Goal: Information Seeking & Learning: Learn about a topic

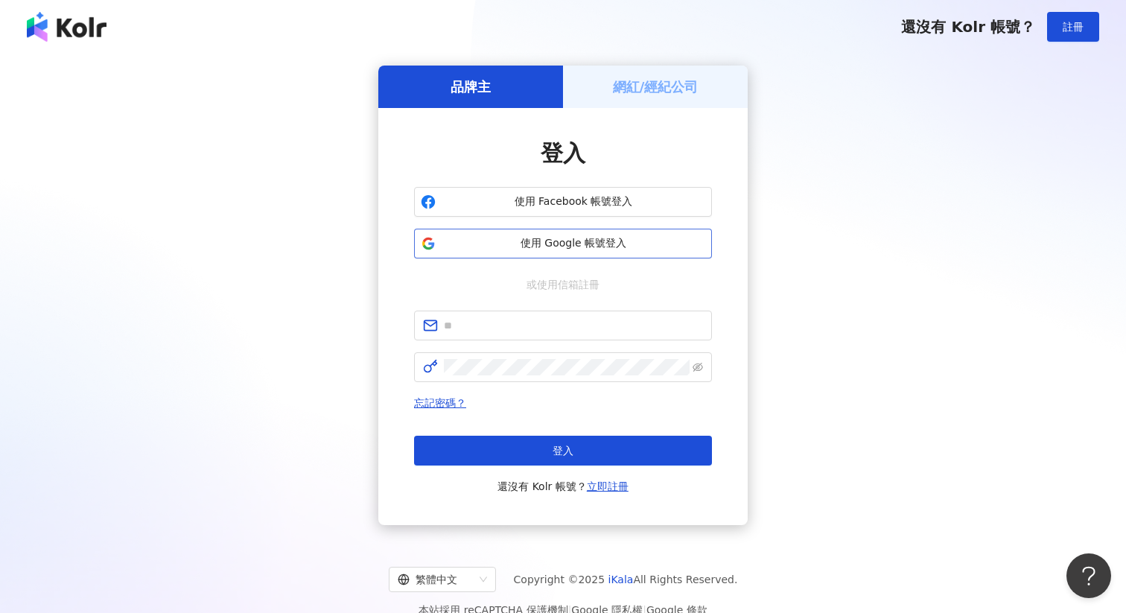
click at [631, 243] on span "使用 Google 帳號登入" at bounding box center [574, 243] width 264 height 15
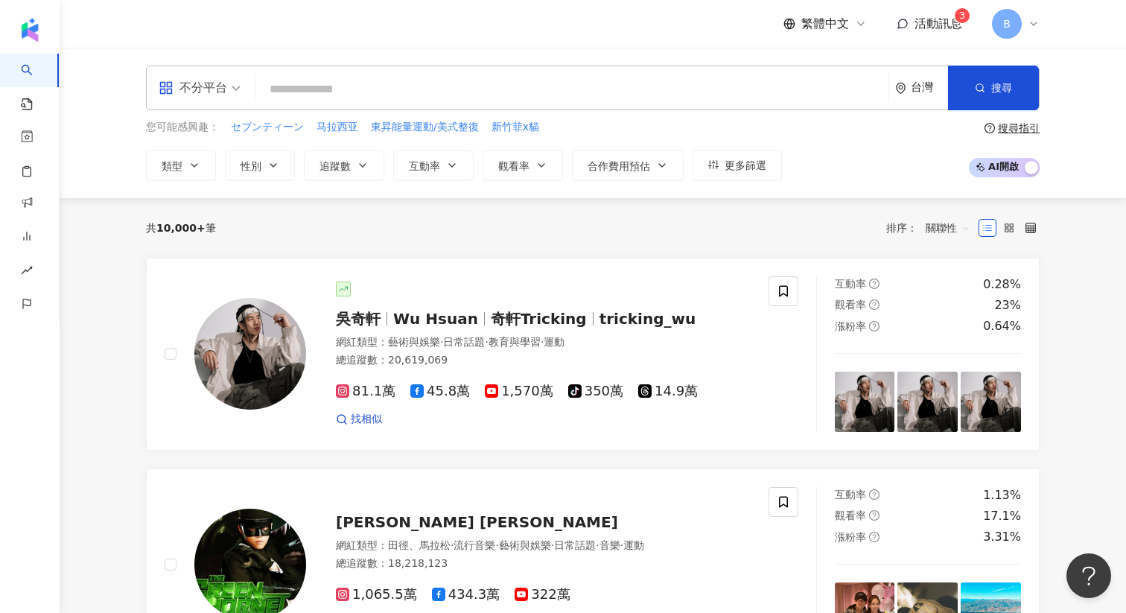
click at [1032, 15] on div "B" at bounding box center [1016, 24] width 48 height 30
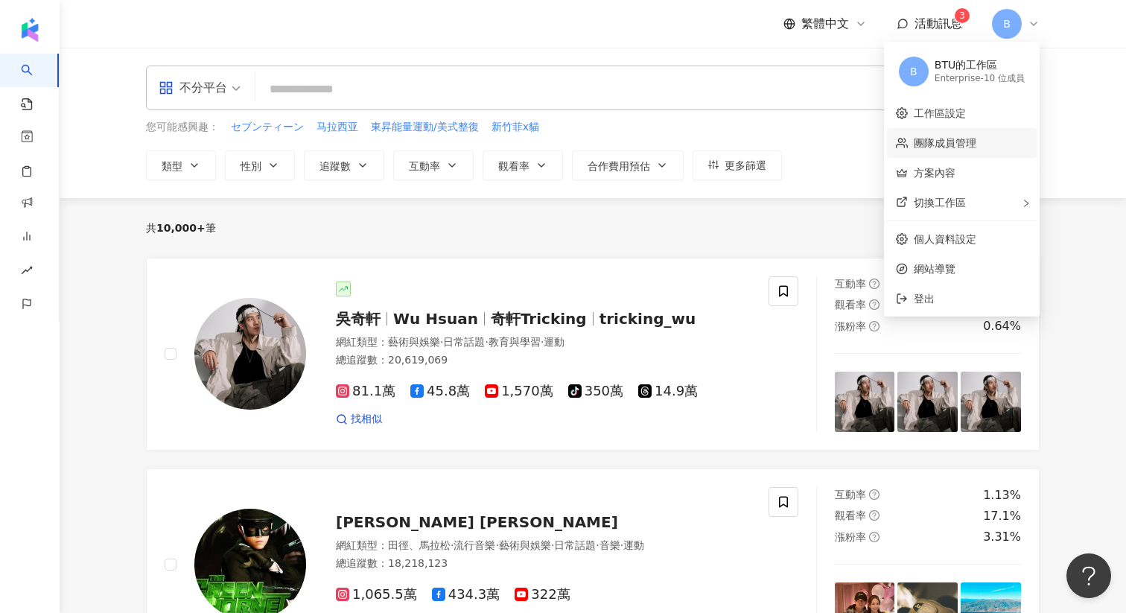
click at [943, 149] on link "團隊成員管理" at bounding box center [945, 143] width 63 height 12
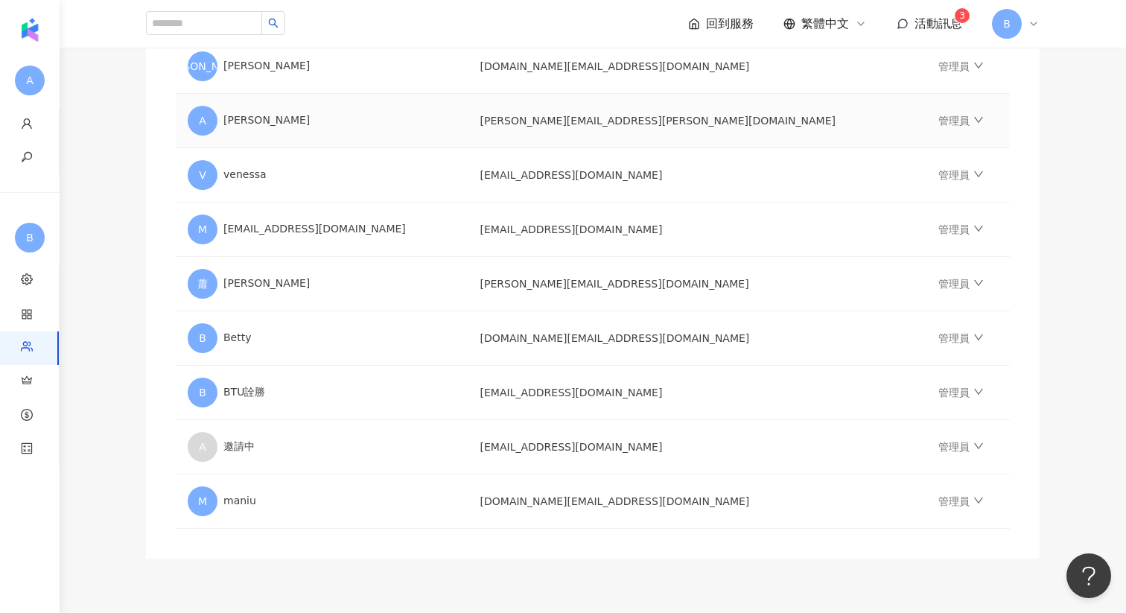
scroll to position [374, 0]
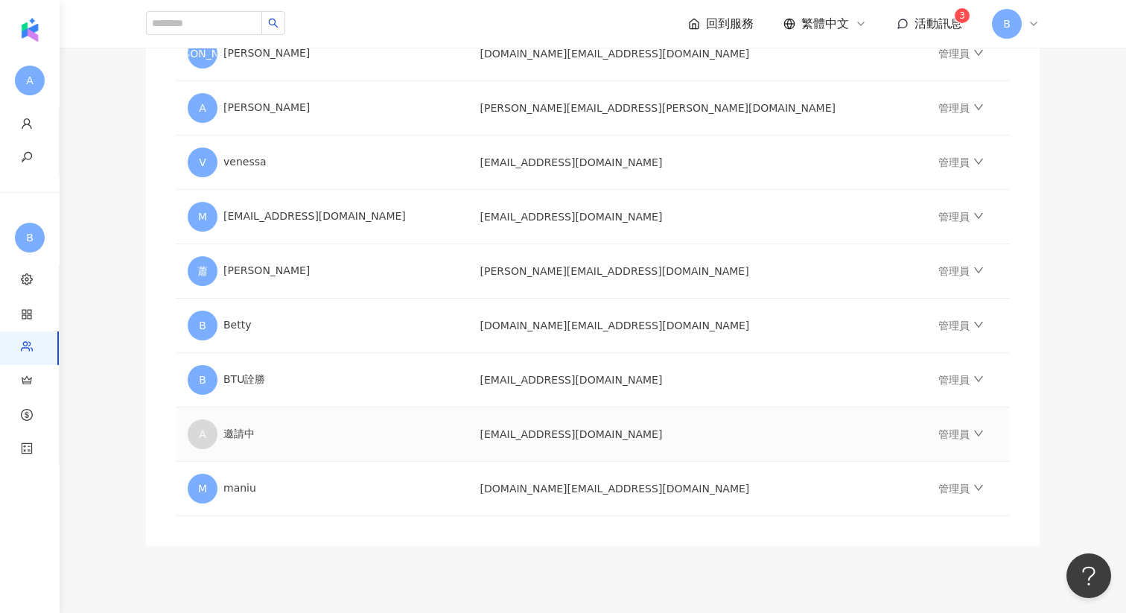
click at [926, 439] on td "管理員" at bounding box center [967, 434] width 83 height 54
click at [938, 433] on link "管理員" at bounding box center [960, 434] width 45 height 12
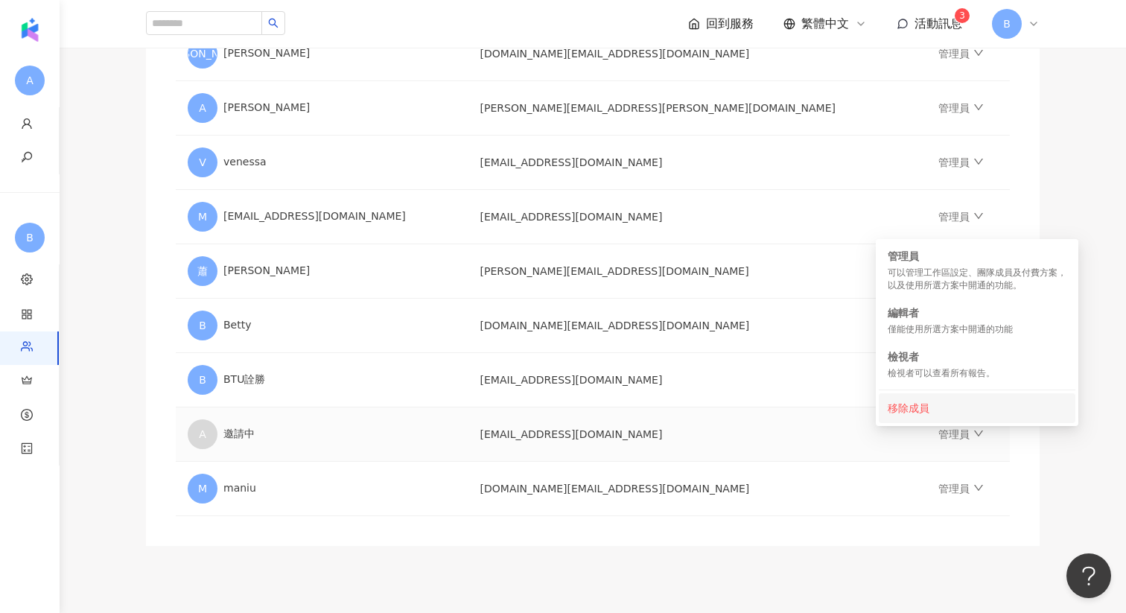
click at [912, 404] on div "移除成員" at bounding box center [977, 408] width 179 height 16
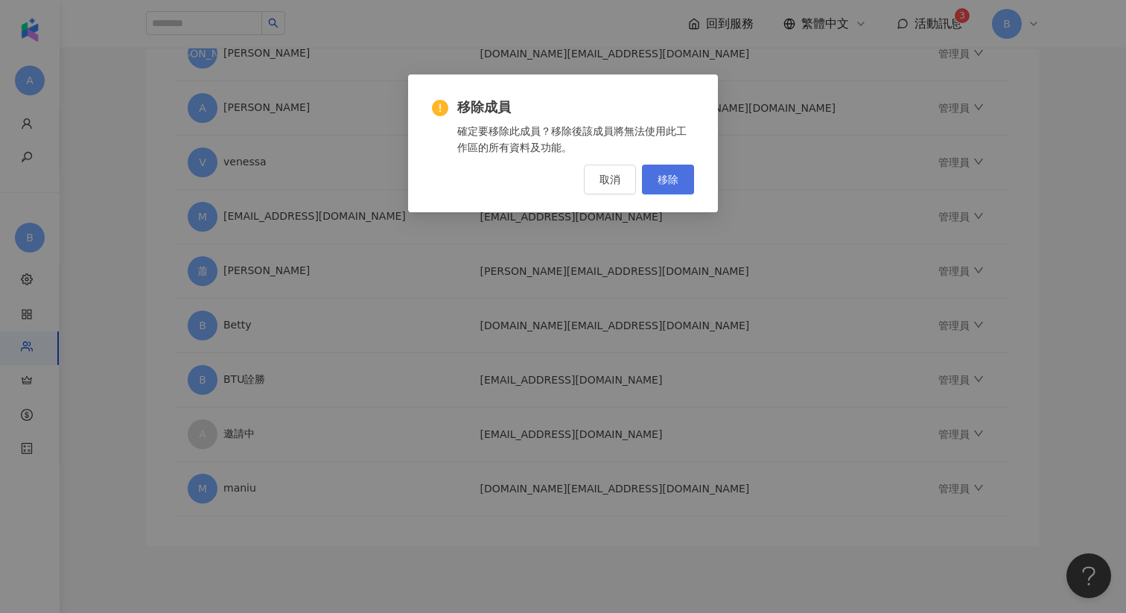
click at [666, 178] on span "移除" at bounding box center [667, 179] width 21 height 12
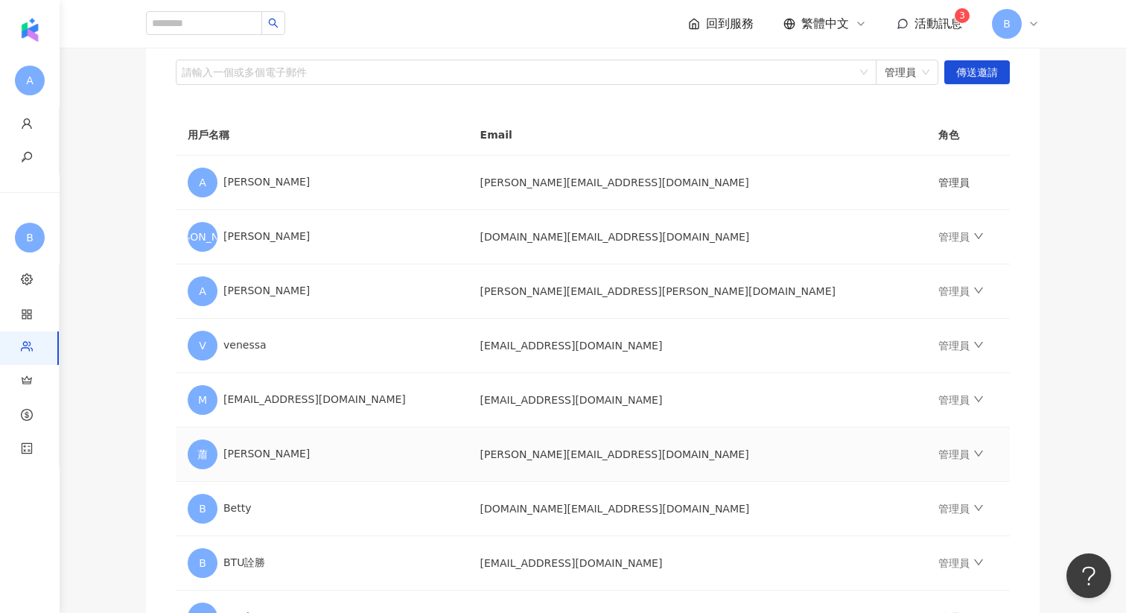
scroll to position [0, 0]
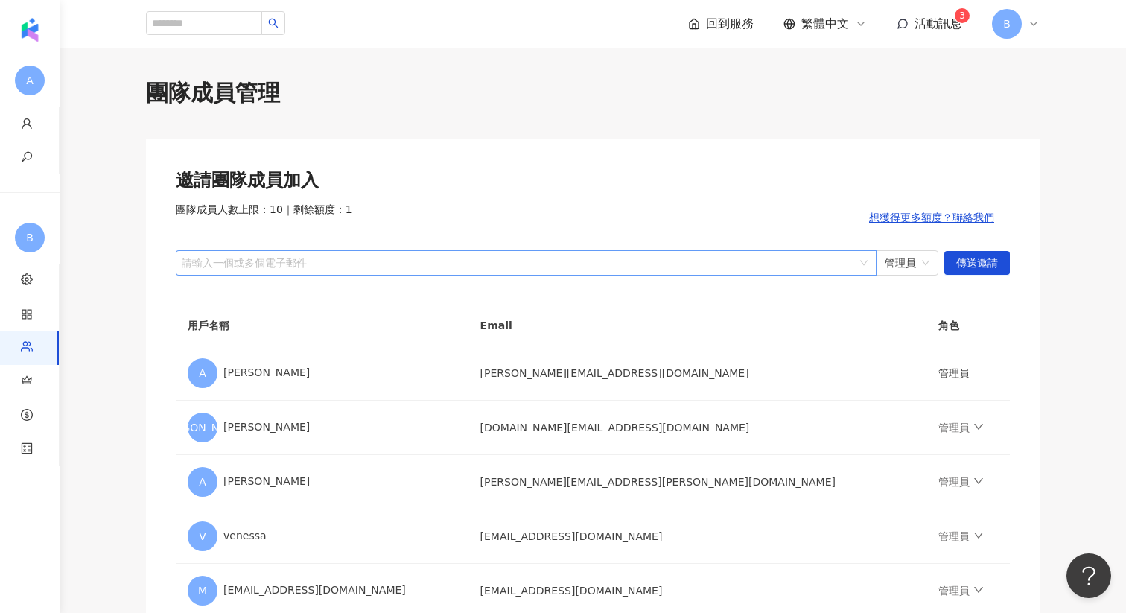
click at [761, 257] on div at bounding box center [518, 262] width 679 height 11
click at [454, 259] on div at bounding box center [518, 262] width 679 height 11
paste input "**********"
type input "**********"
click at [965, 262] on span "傳送邀請" at bounding box center [977, 264] width 42 height 24
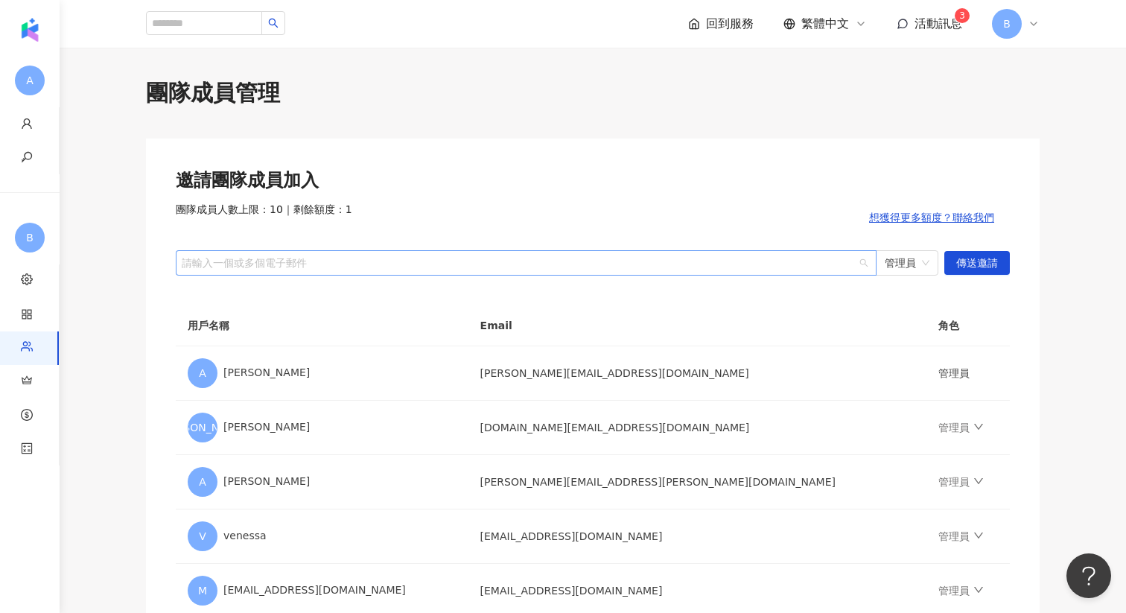
click at [409, 268] on div at bounding box center [518, 262] width 679 height 11
paste input "**********"
type input "**********"
click at [966, 264] on span "傳送邀請" at bounding box center [977, 264] width 42 height 24
click at [390, 78] on div "團隊成員管理" at bounding box center [593, 92] width 894 height 31
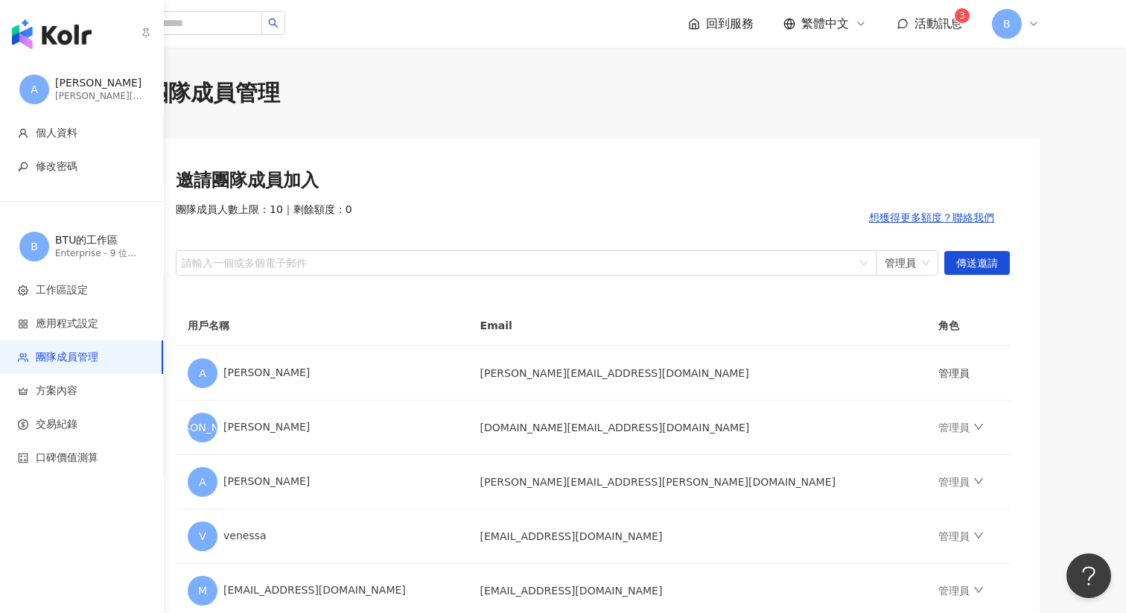
click at [37, 26] on img "button" at bounding box center [52, 34] width 80 height 30
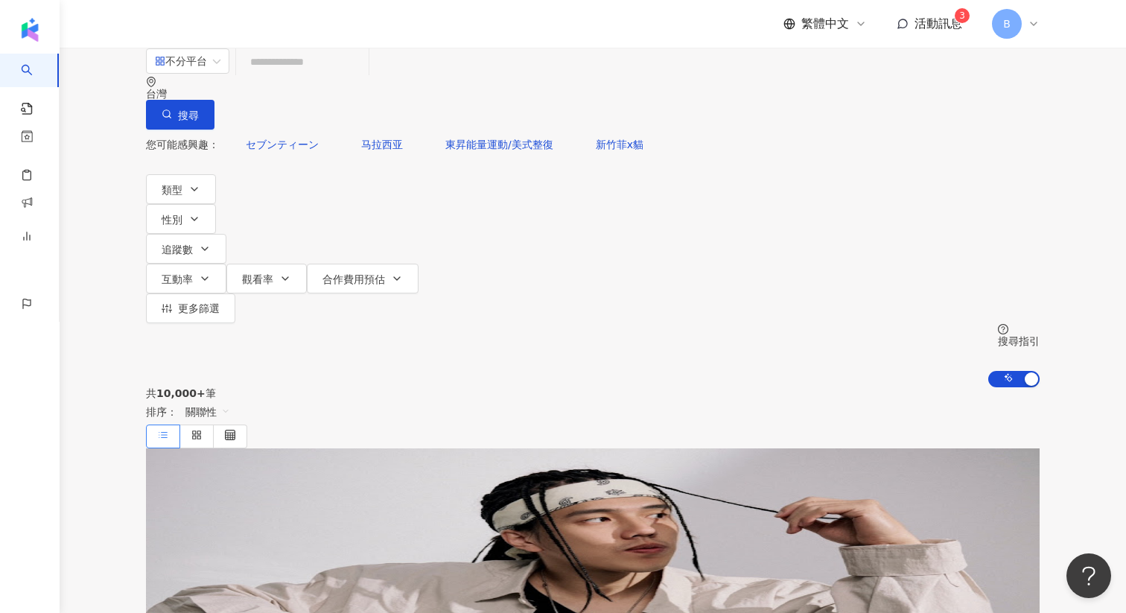
click at [386, 42] on div "繁體中文 活動訊息 3 B" at bounding box center [593, 24] width 894 height 48
click at [357, 76] on input "search" at bounding box center [302, 62] width 121 height 28
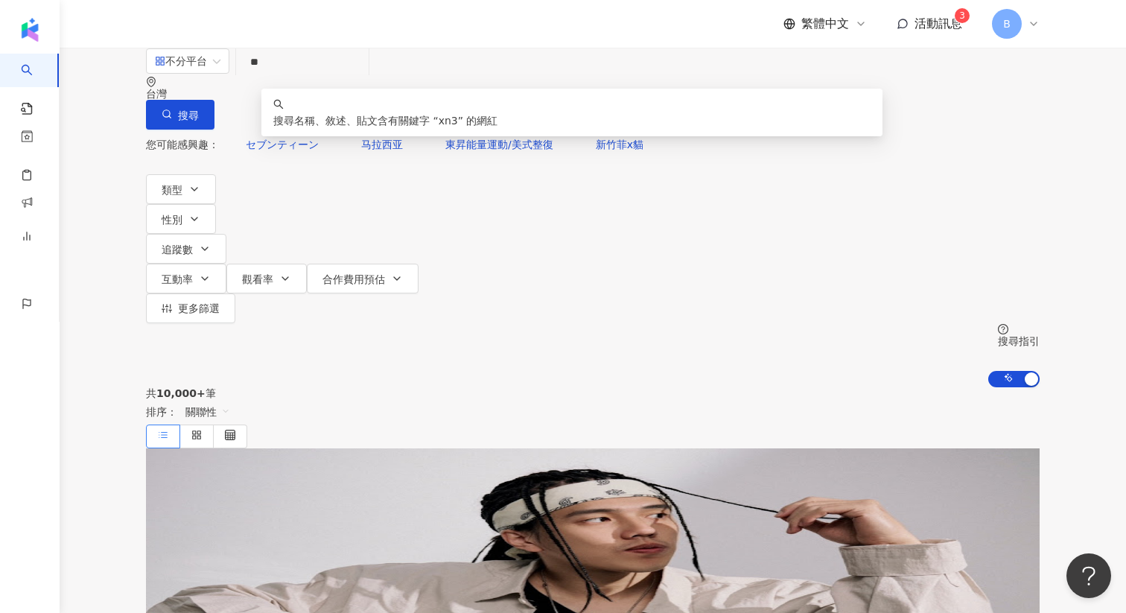
type input "*"
type input "**"
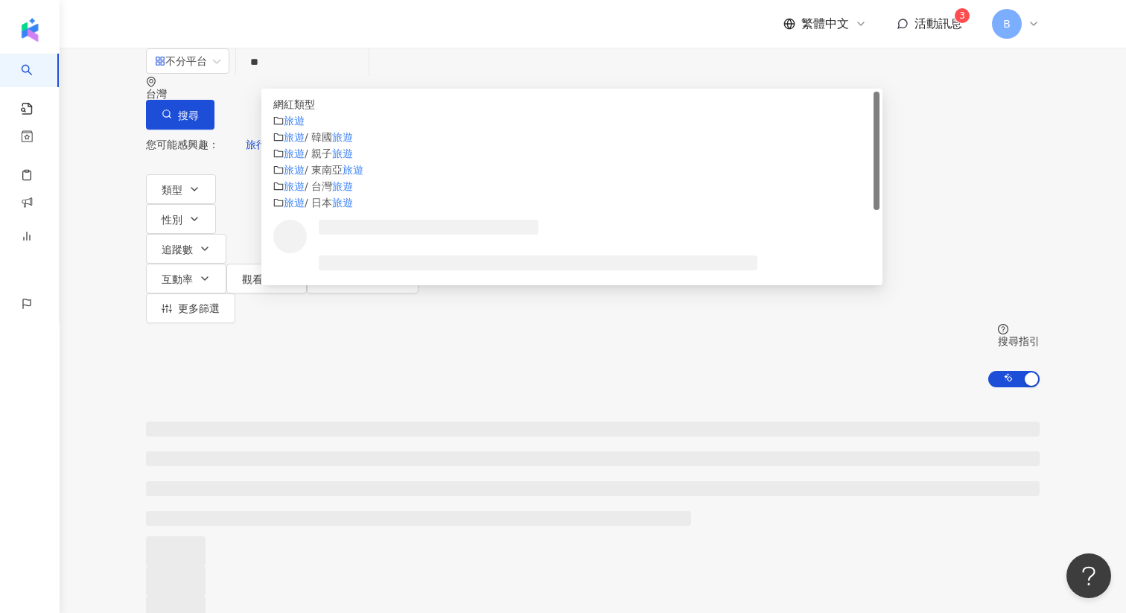
click at [505, 31] on div "繁體中文 活動訊息 3 B" at bounding box center [593, 24] width 894 height 48
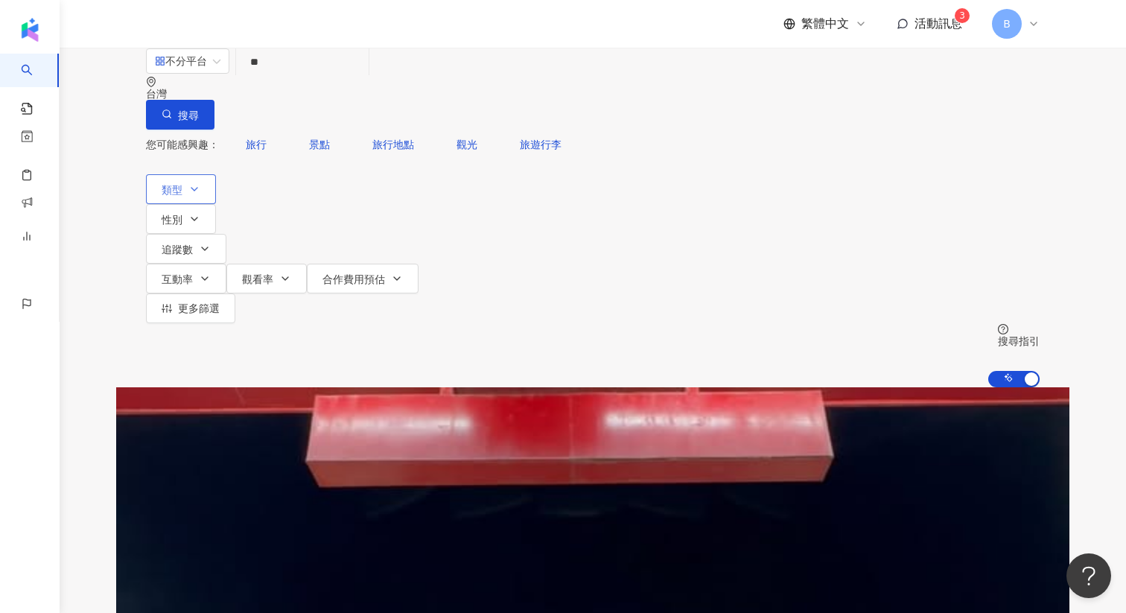
click at [197, 183] on icon "button" at bounding box center [194, 189] width 12 height 12
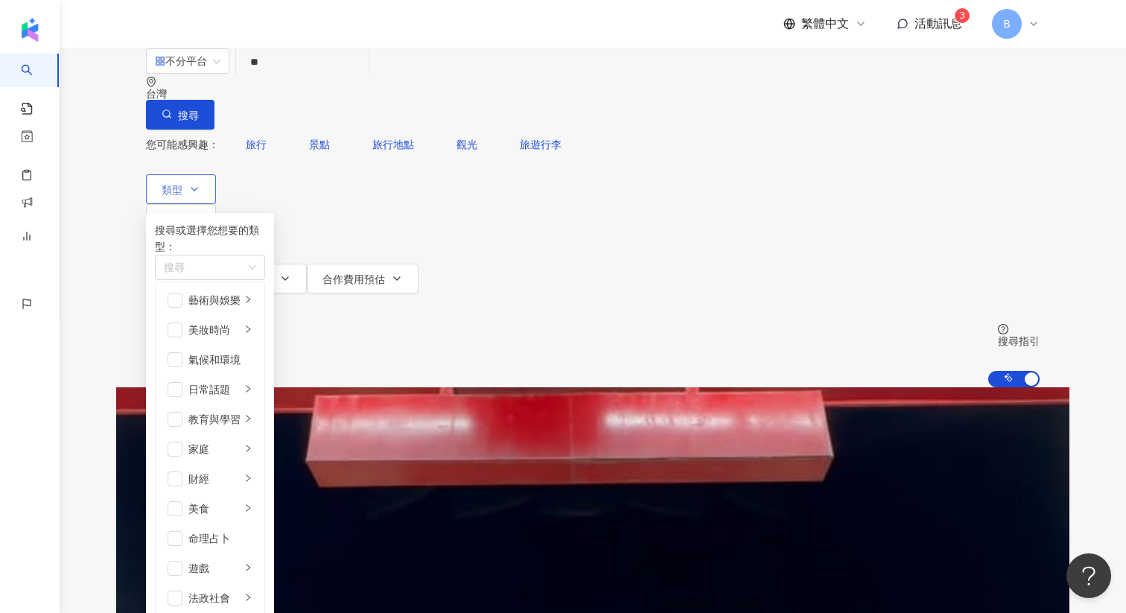
click at [197, 183] on icon "button" at bounding box center [194, 189] width 12 height 12
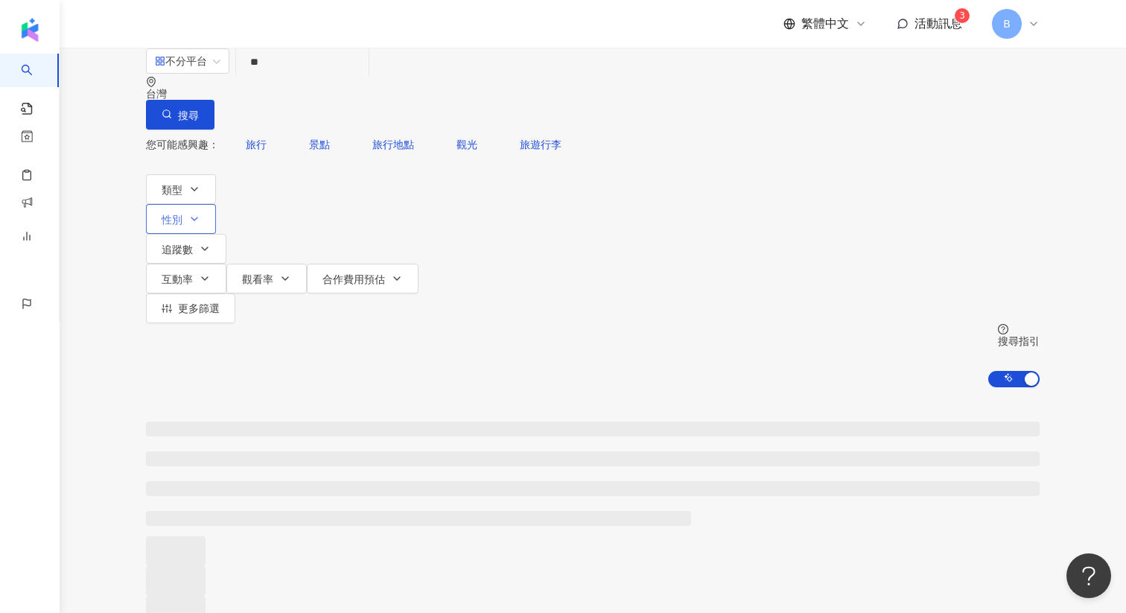
click at [216, 204] on button "性別" at bounding box center [181, 219] width 70 height 30
click at [211, 243] on icon "button" at bounding box center [205, 249] width 12 height 12
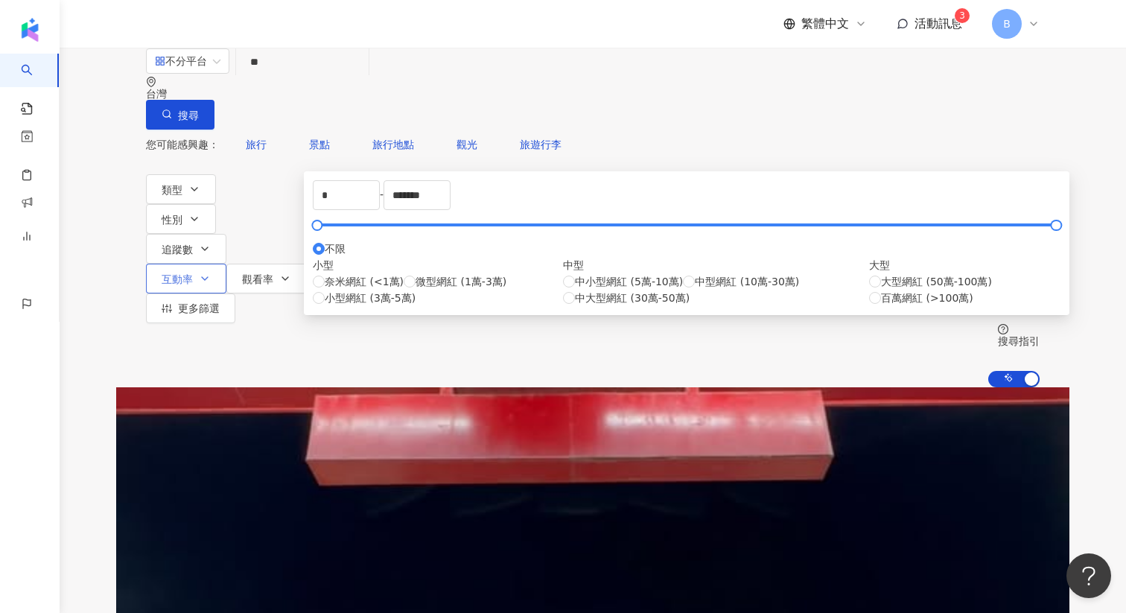
click at [226, 264] on button "互動率" at bounding box center [186, 279] width 80 height 30
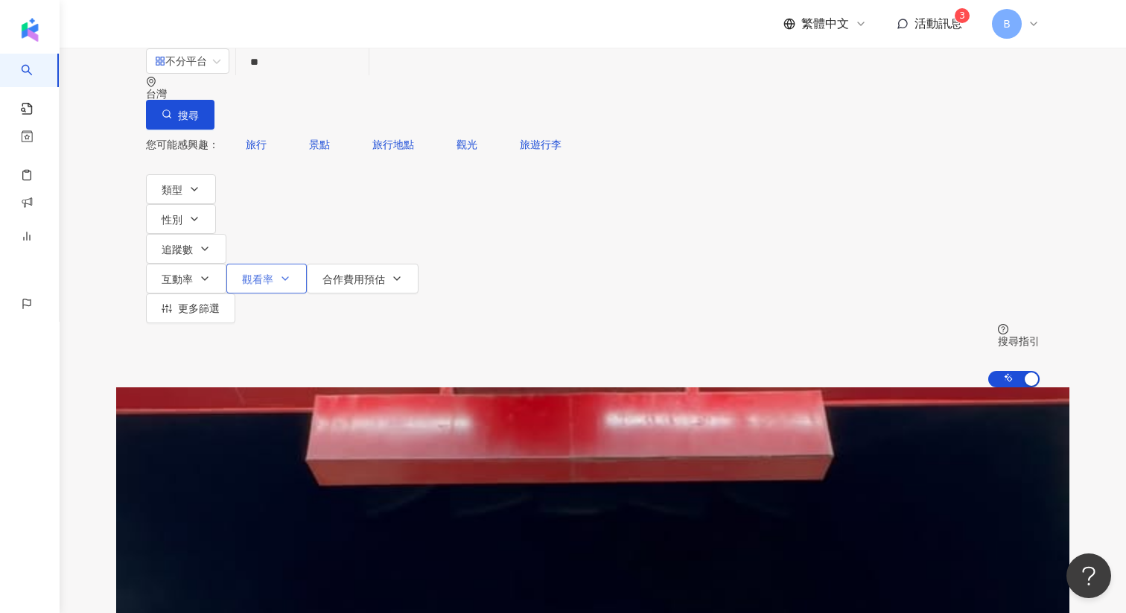
click at [307, 264] on button "觀看率" at bounding box center [266, 279] width 80 height 30
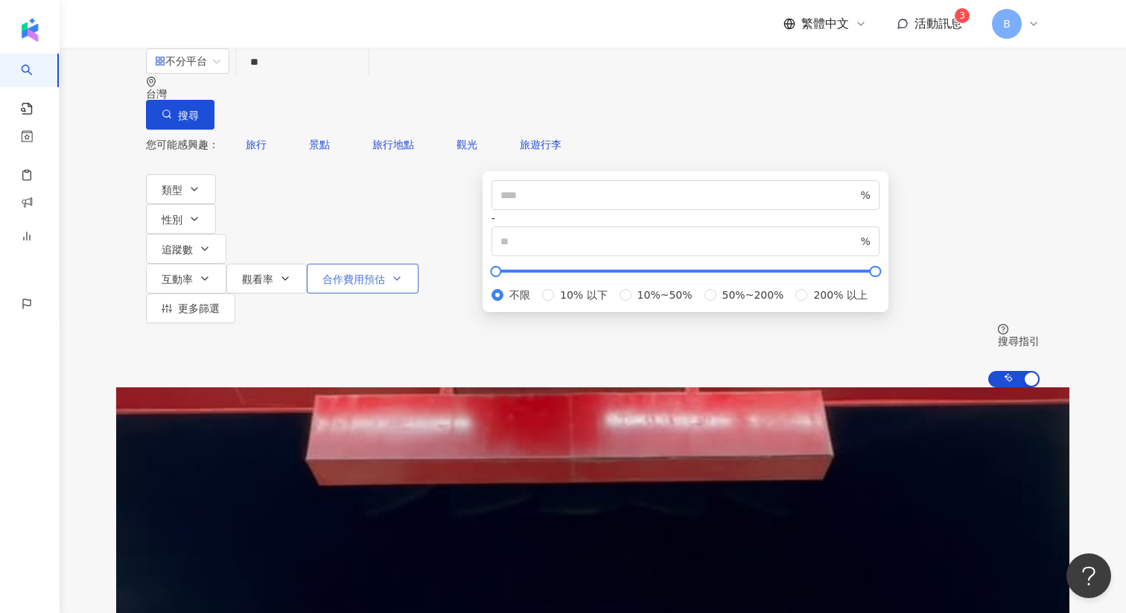
click at [418, 264] on button "合作費用預估" at bounding box center [363, 279] width 112 height 30
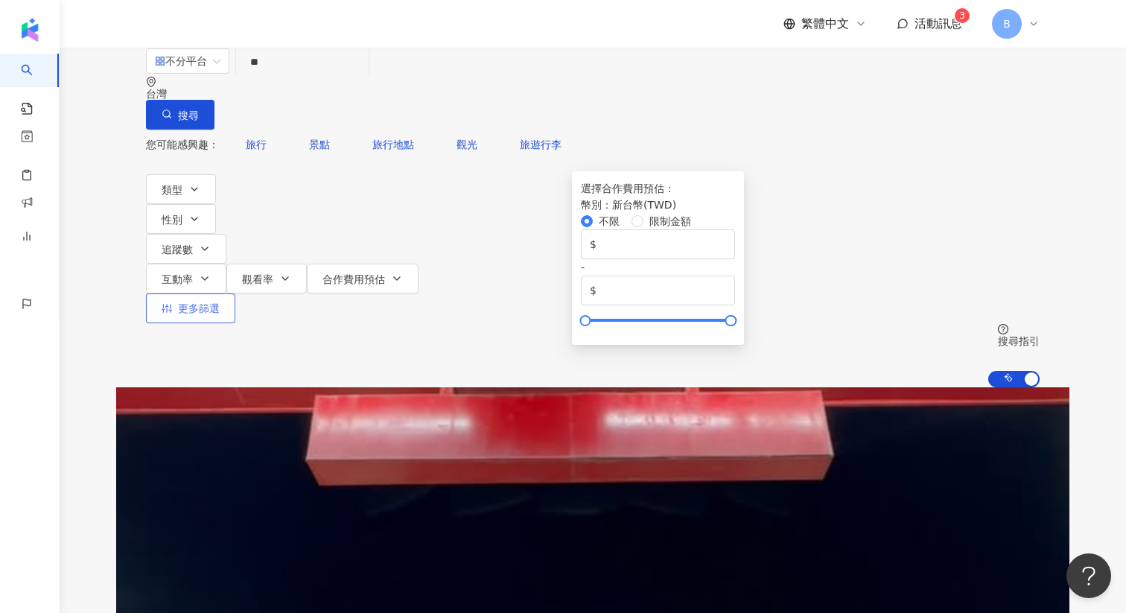
click at [235, 293] on button "更多篩選" at bounding box center [190, 308] width 89 height 30
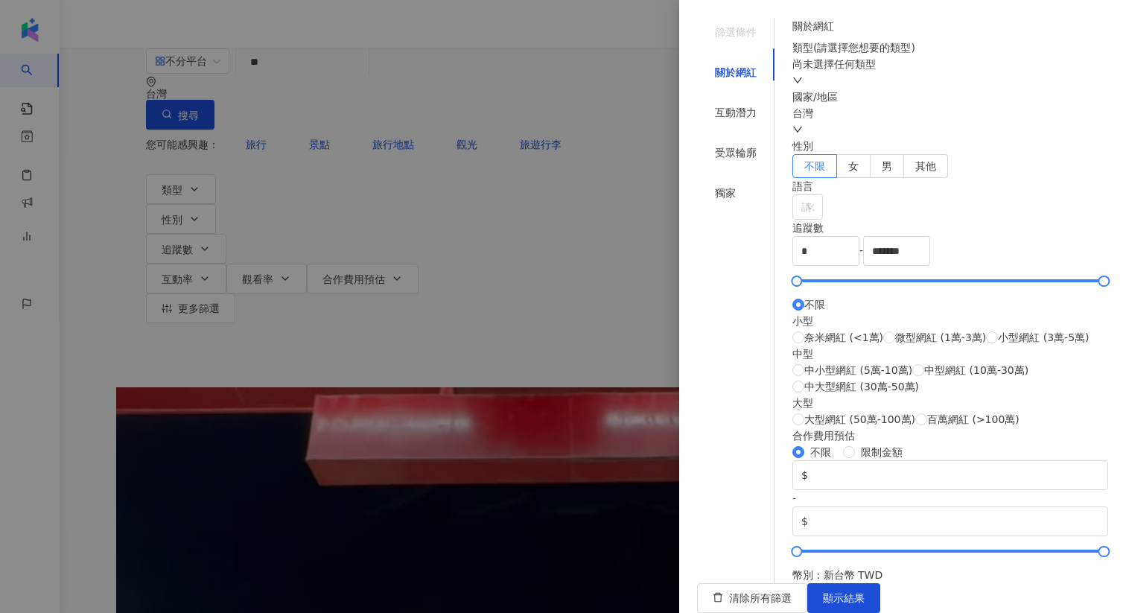
click at [579, 22] on div at bounding box center [563, 306] width 1126 height 613
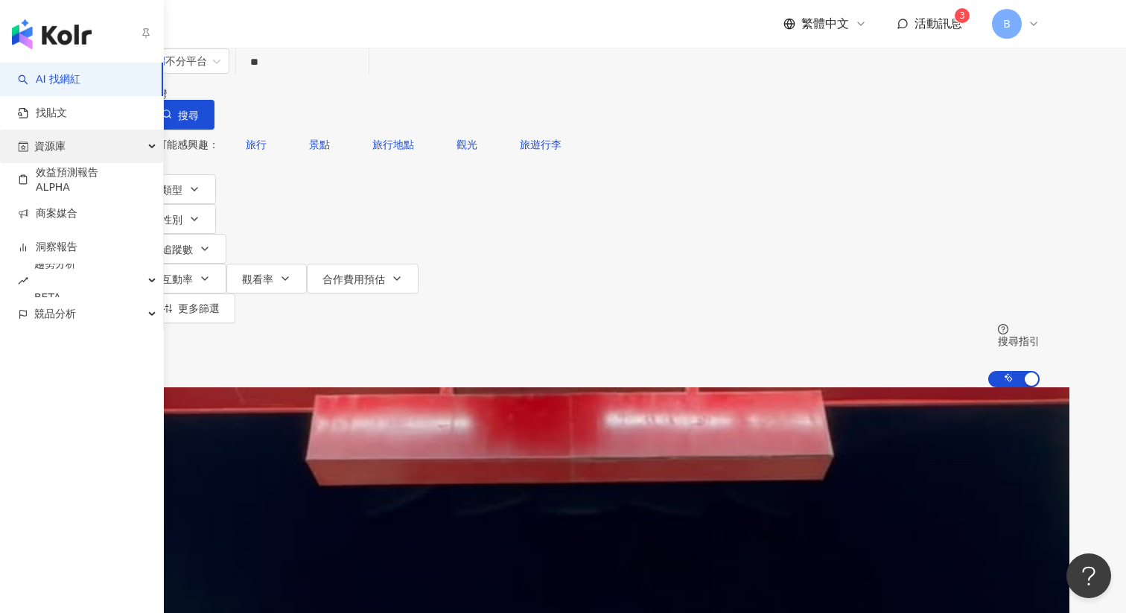
click at [52, 141] on span "資源庫" at bounding box center [49, 147] width 31 height 34
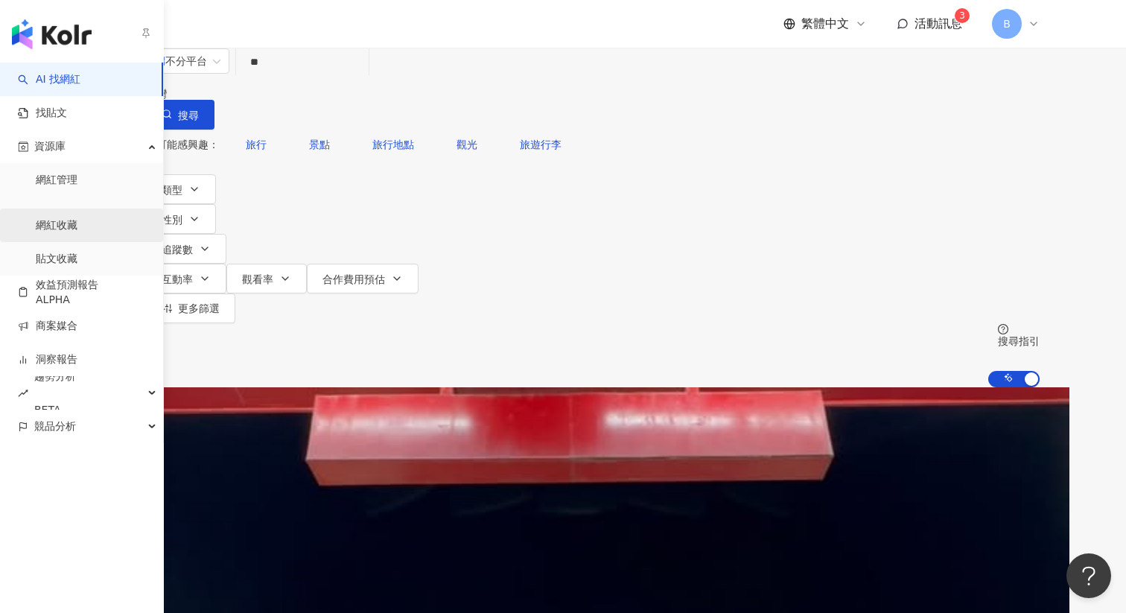
click at [67, 218] on link "網紅收藏" at bounding box center [57, 225] width 42 height 15
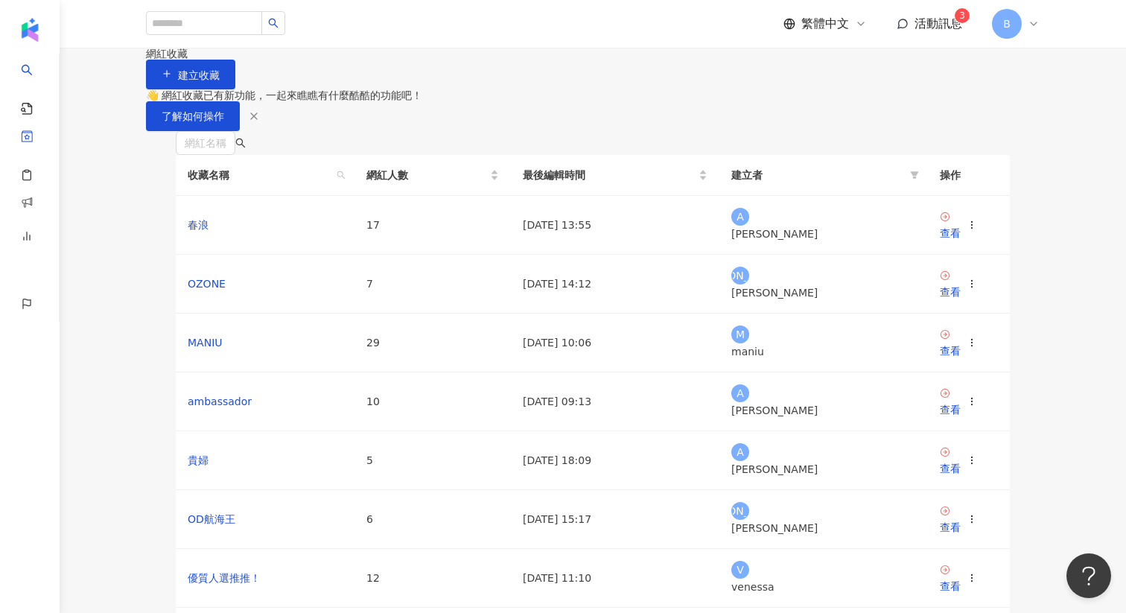
click at [531, 70] on div "網紅收藏 建立收藏" at bounding box center [593, 69] width 1066 height 42
click at [954, 241] on div "查看" at bounding box center [950, 233] width 21 height 16
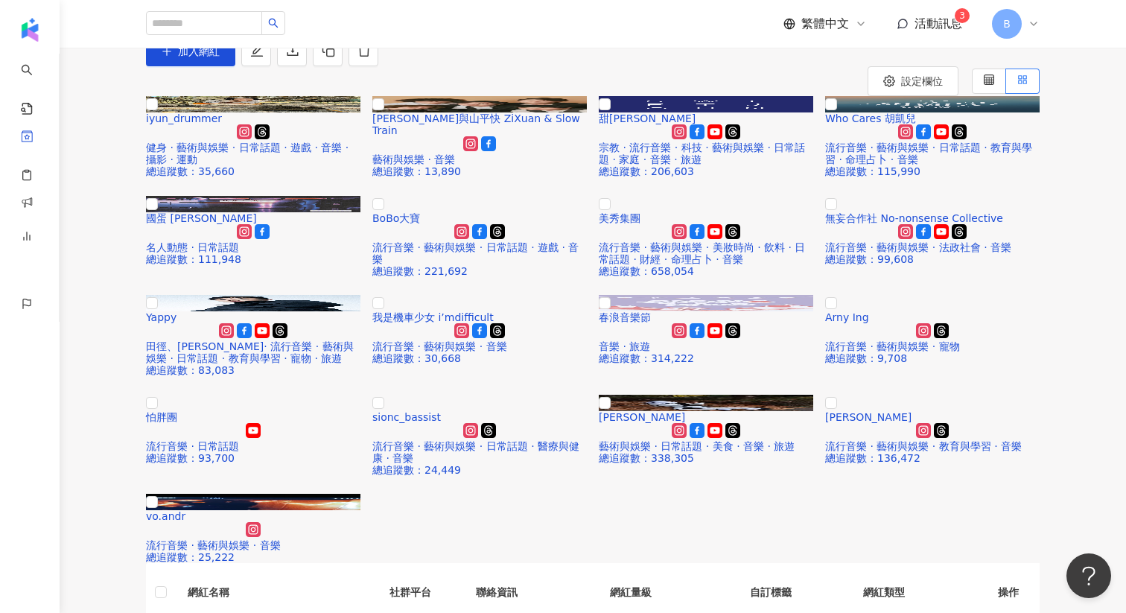
scroll to position [38, 0]
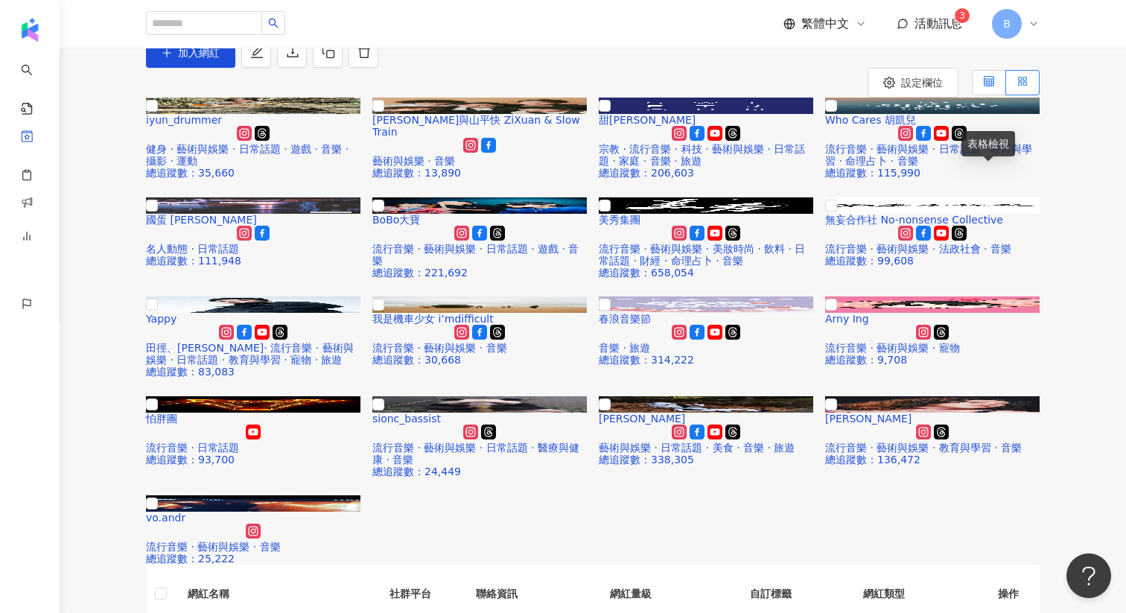
click at [986, 95] on div at bounding box center [989, 83] width 10 height 24
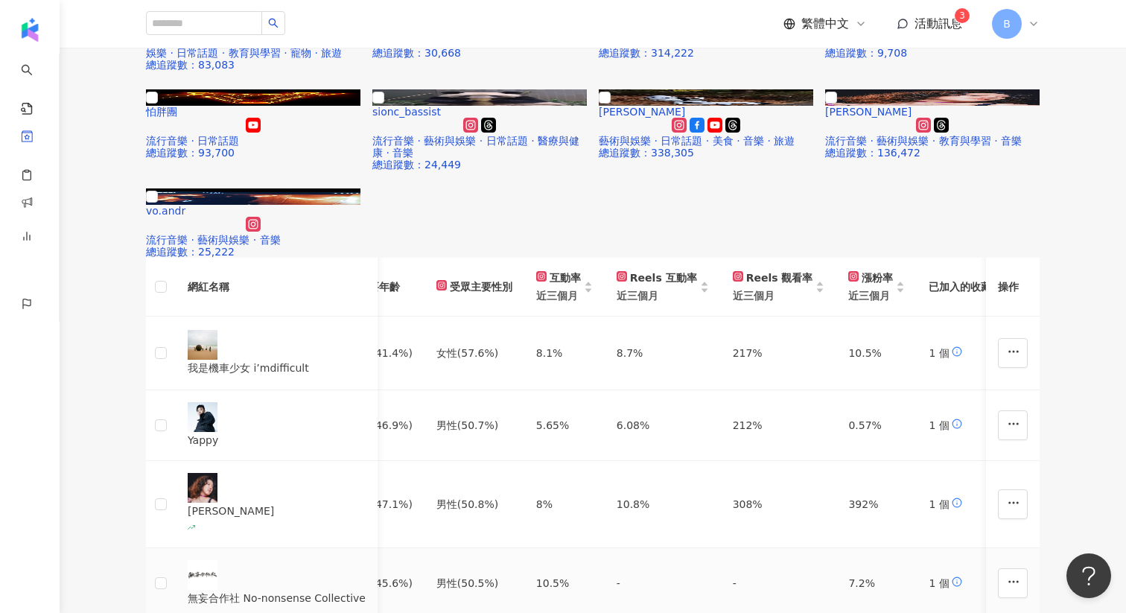
scroll to position [381, 0]
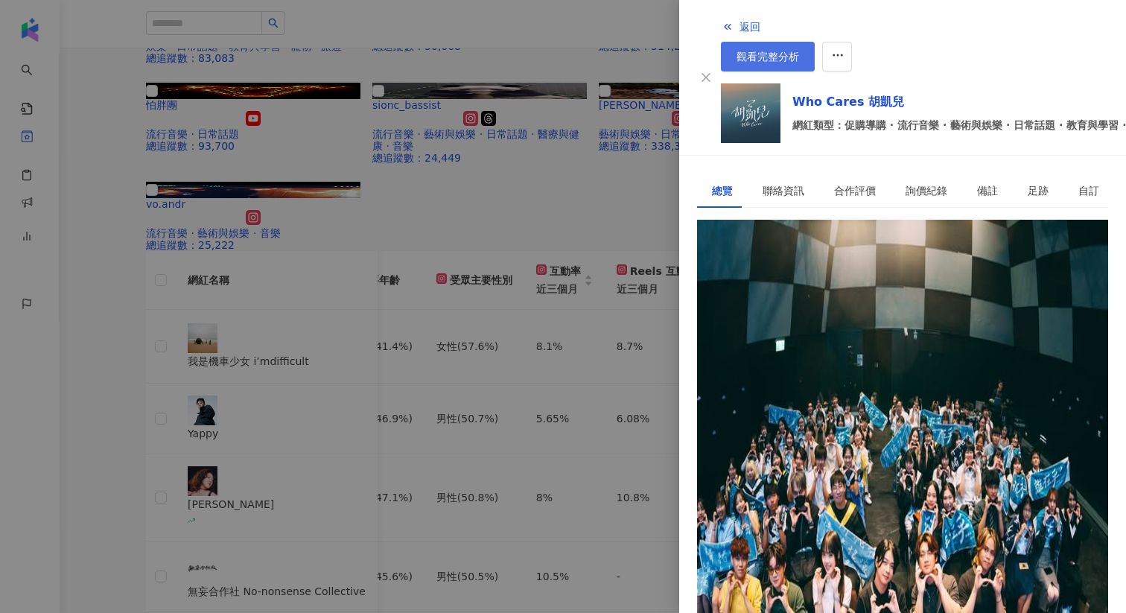
click at [799, 51] on span "觀看完整分析" at bounding box center [767, 57] width 63 height 12
click at [739, 25] on span "返回" at bounding box center [749, 27] width 21 height 12
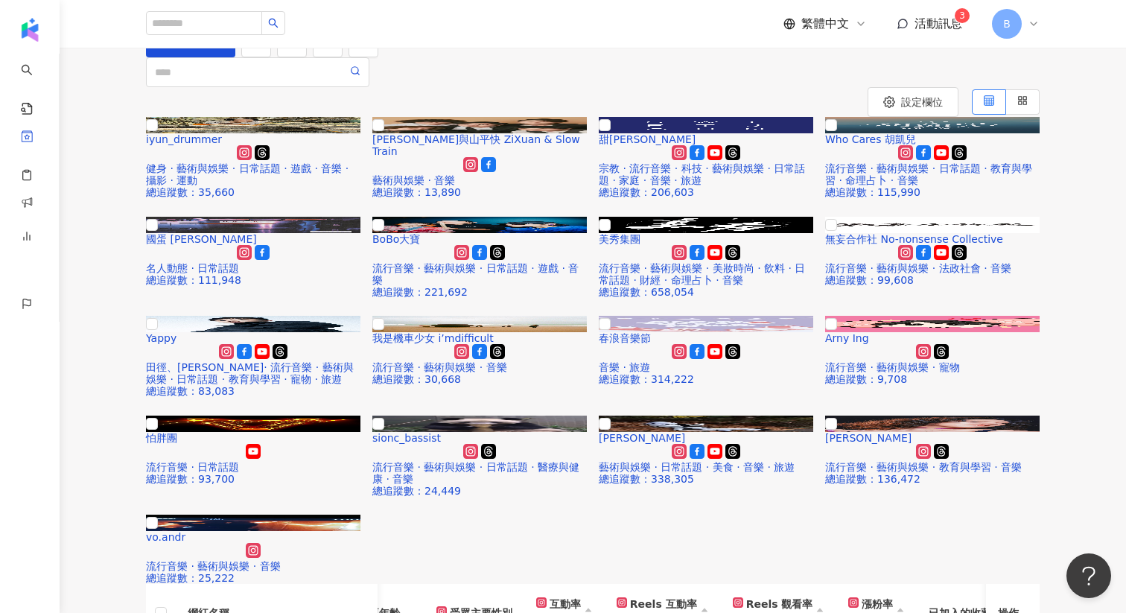
scroll to position [42, 0]
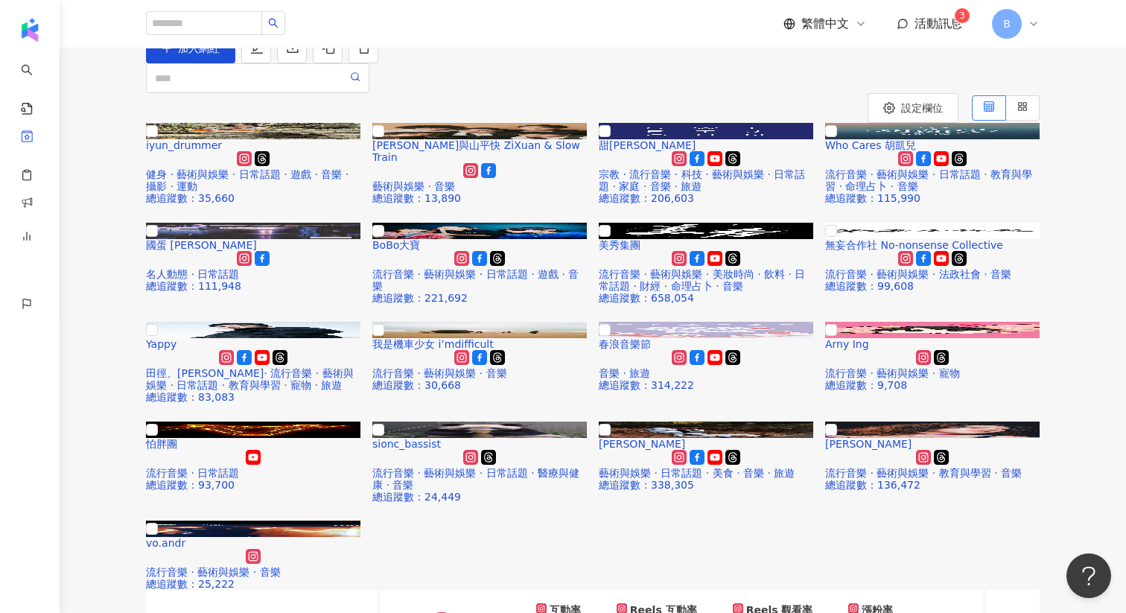
click at [287, 63] on div "收藏列表 春浪 春浪 (17) 加入網紅" at bounding box center [593, 34] width 1066 height 58
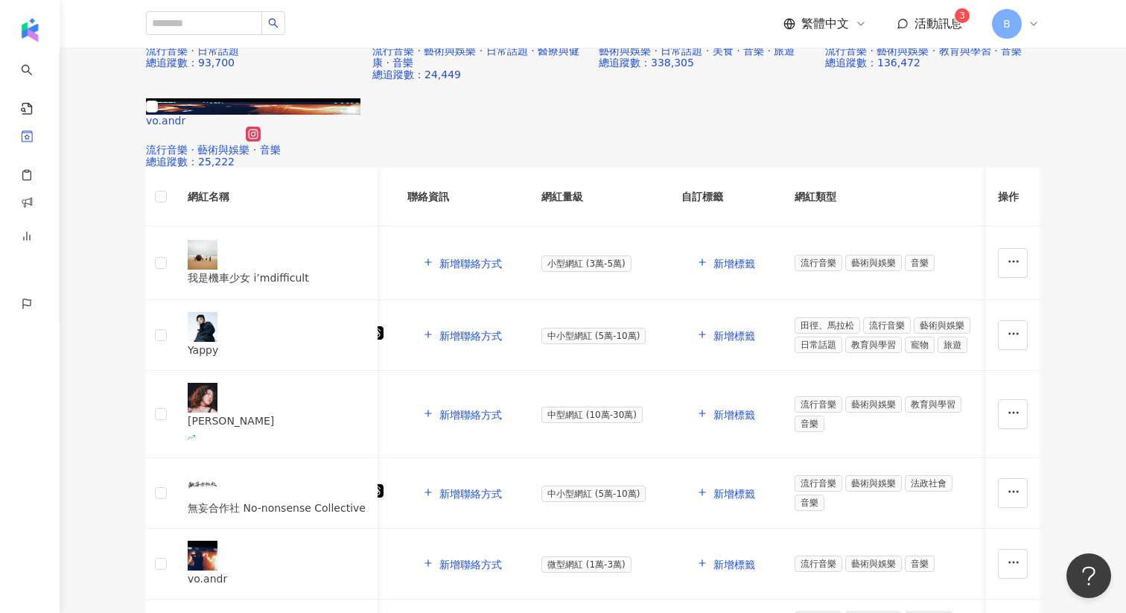
scroll to position [0, 0]
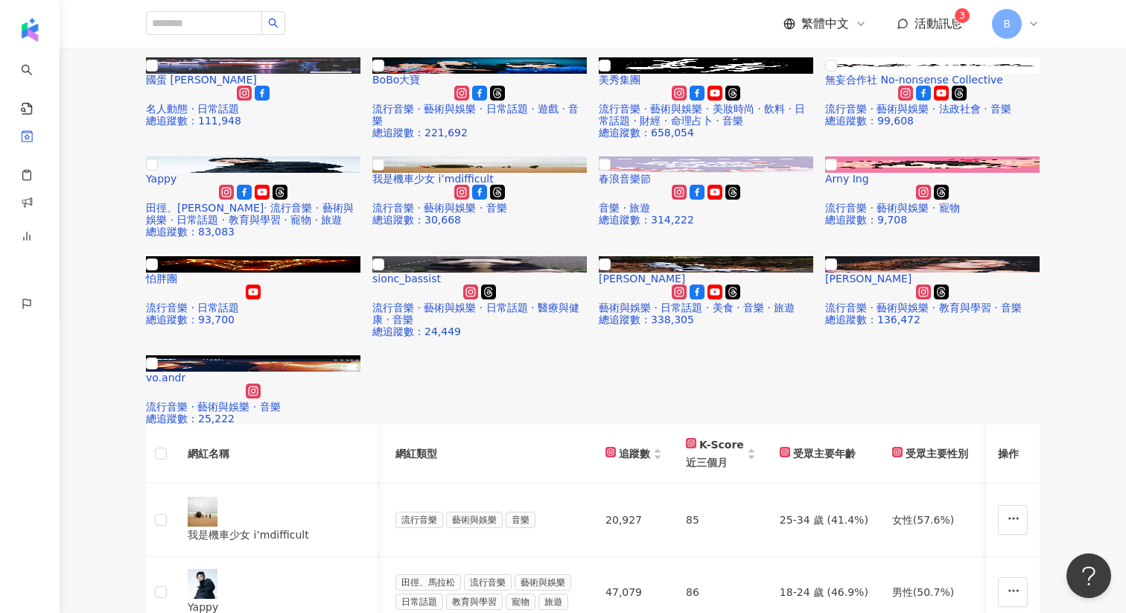
scroll to position [206, 0]
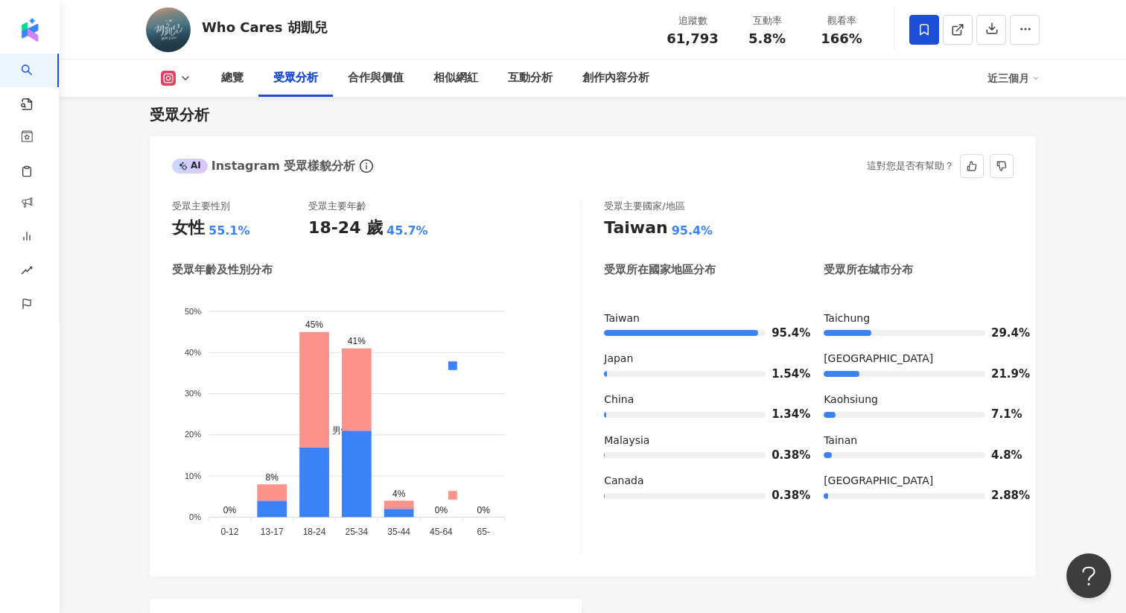
scroll to position [1292, 0]
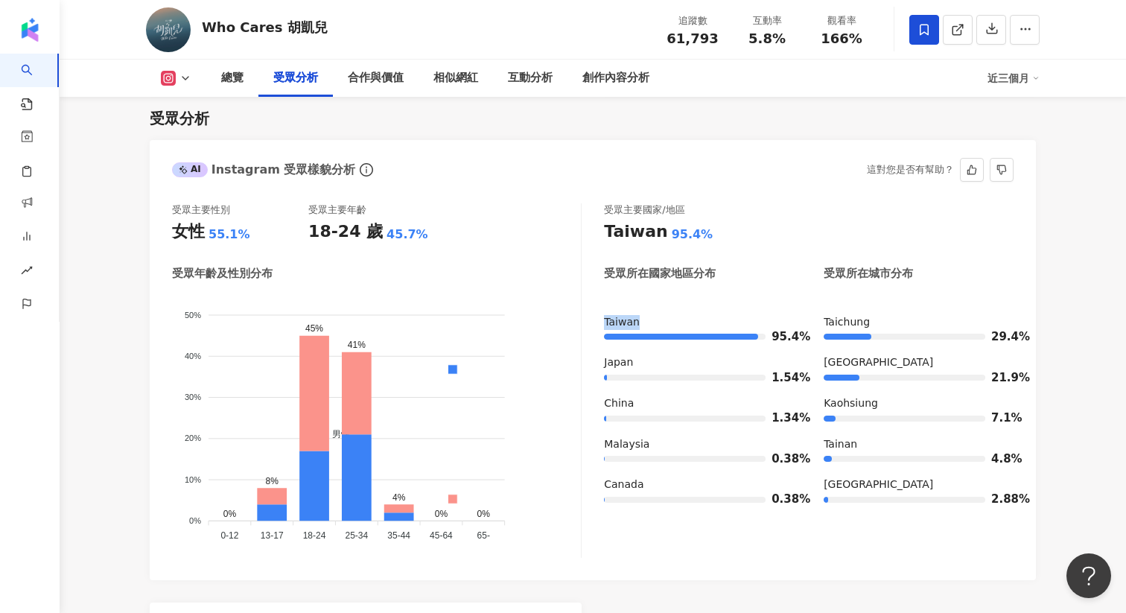
drag, startPoint x: 602, startPoint y: 322, endPoint x: 649, endPoint y: 321, distance: 46.9
click at [649, 321] on div "受眾主要性別 女性 55.1% 受眾主要年齡 18-24 歲 45.7% 受眾年齡及性別分布 男性 女性 50% 50% 40% 40% 30% 30% 20…" at bounding box center [592, 380] width 841 height 354
click at [650, 321] on div "Taiwan" at bounding box center [699, 322] width 190 height 15
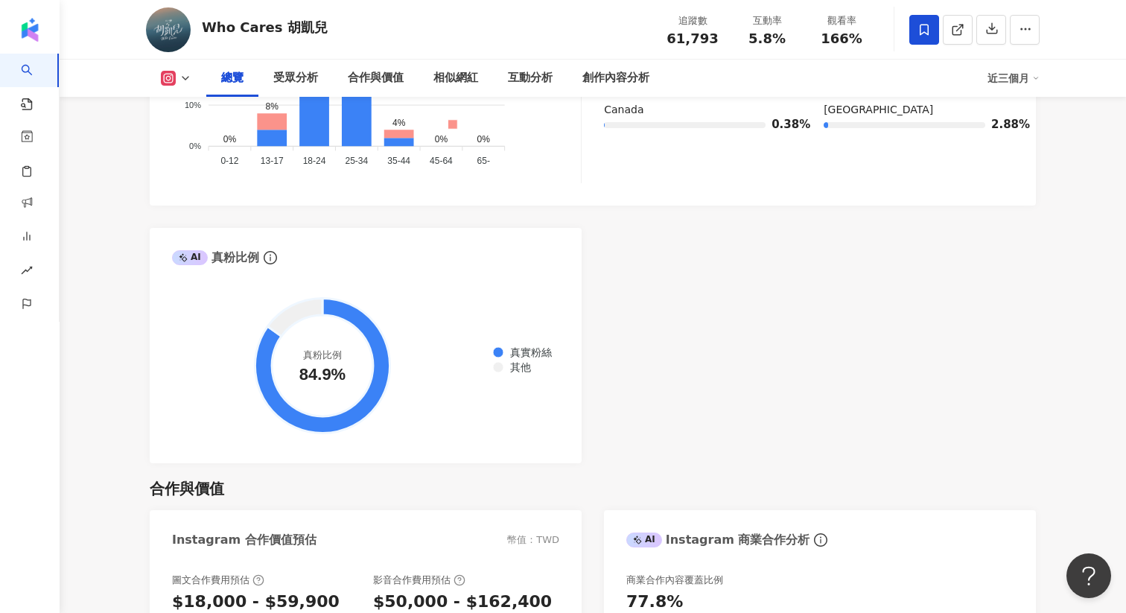
scroll to position [0, 0]
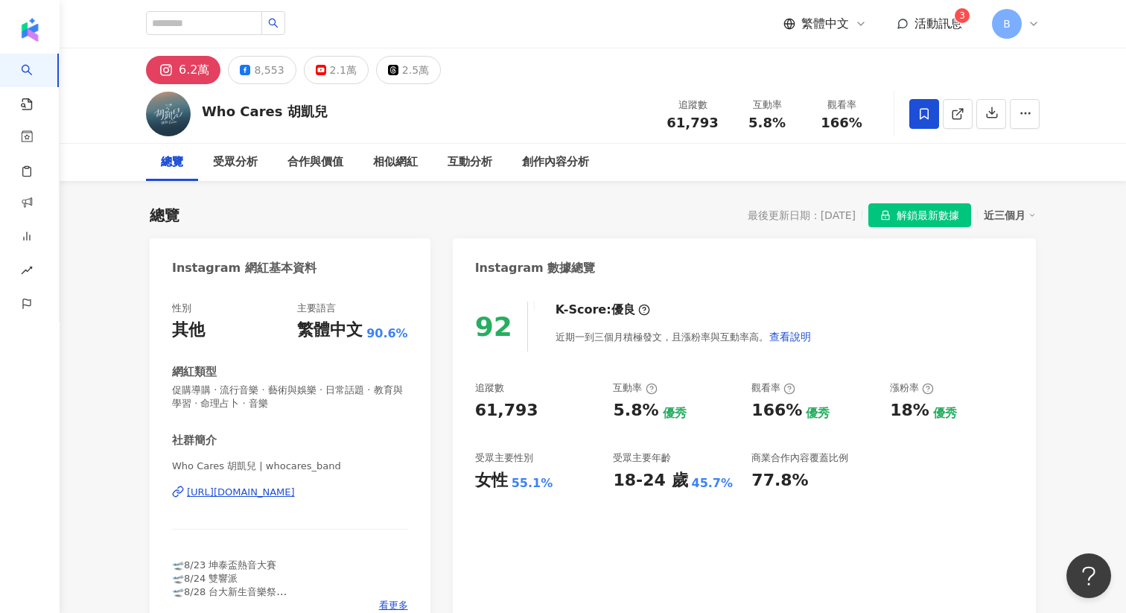
click at [295, 494] on div "https://www.instagram.com/whocares_band/" at bounding box center [241, 491] width 108 height 13
click at [238, 162] on div "受眾分析" at bounding box center [235, 162] width 45 height 18
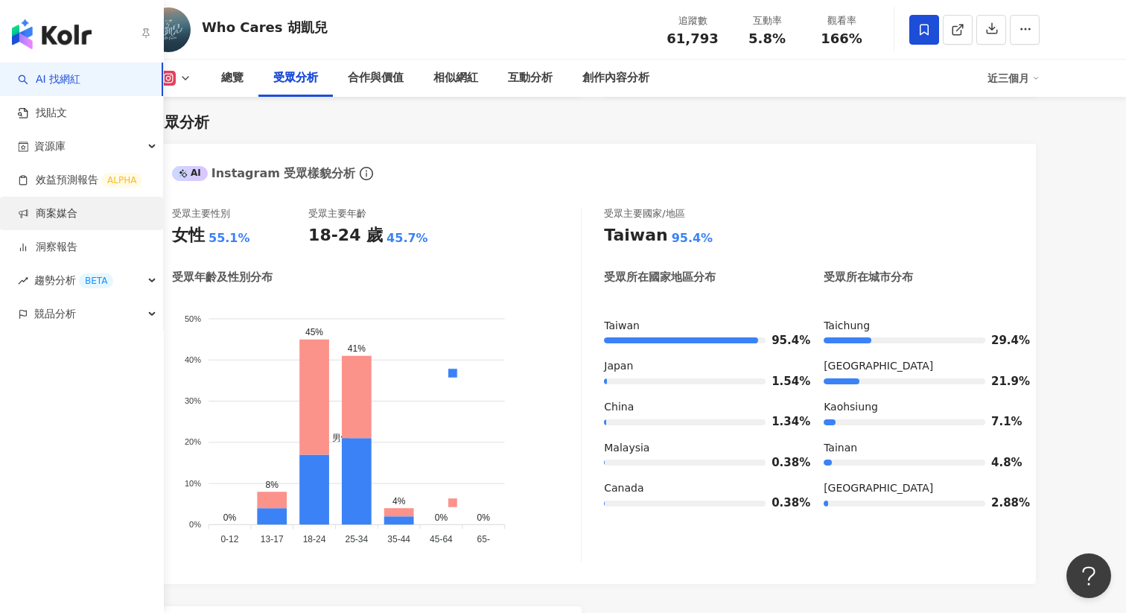
click at [61, 206] on link "商案媒合" at bounding box center [48, 213] width 60 height 15
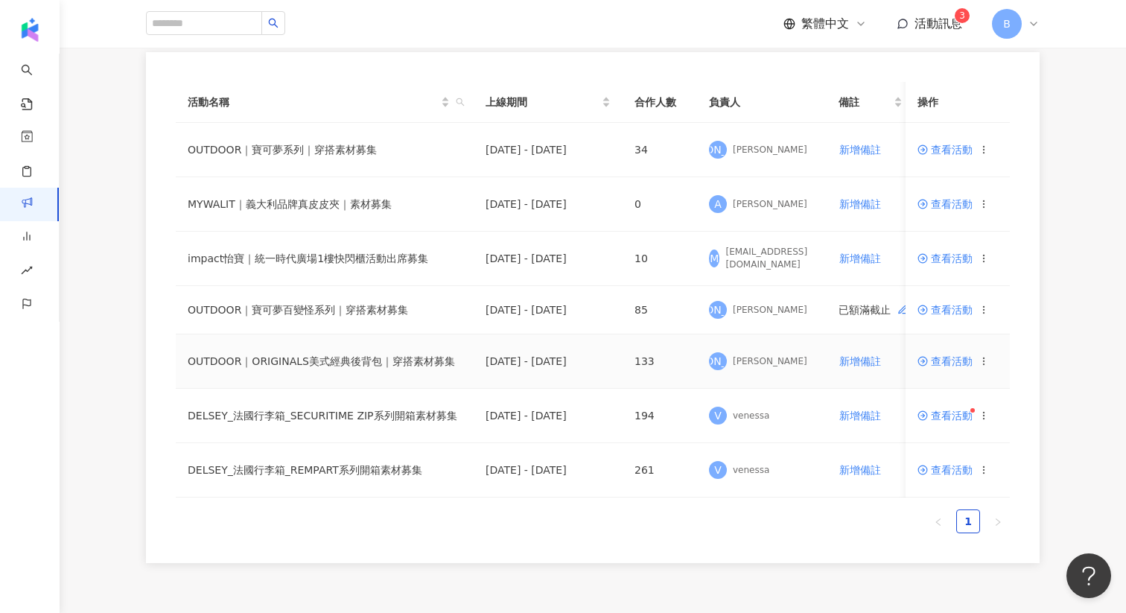
scroll to position [151, 0]
click at [950, 470] on span "查看活動" at bounding box center [944, 469] width 55 height 10
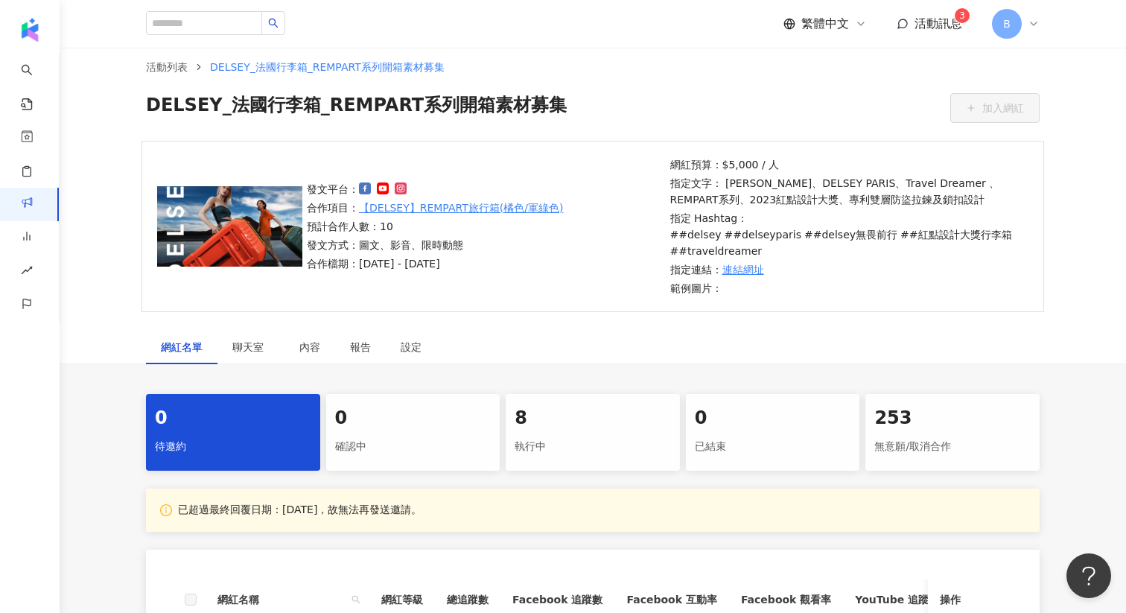
scroll to position [19, 0]
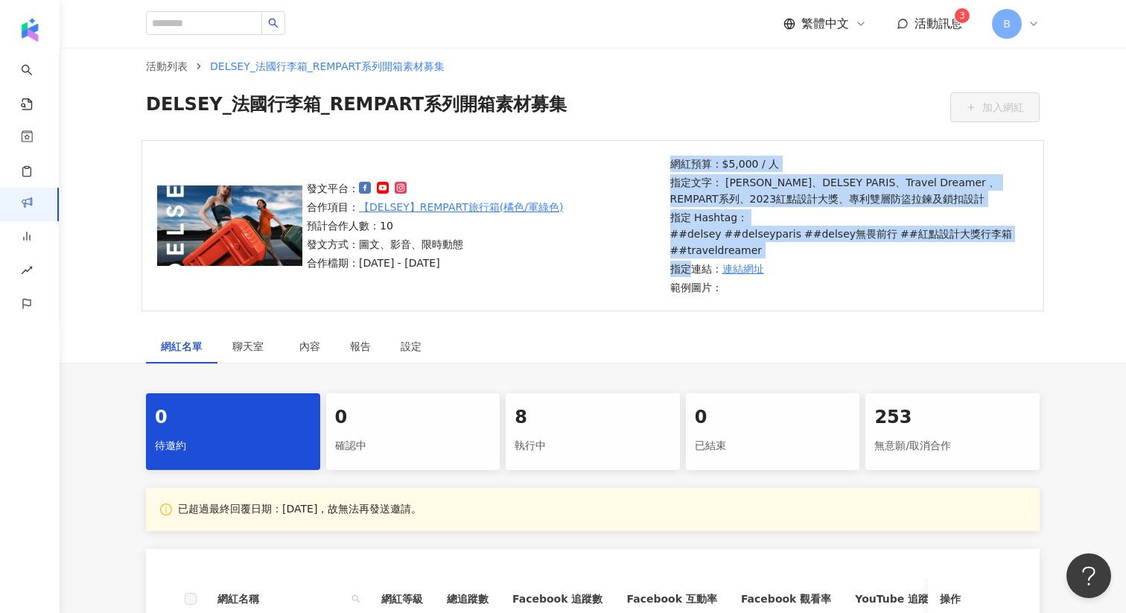
drag, startPoint x: 664, startPoint y: 161, endPoint x: 695, endPoint y: 266, distance: 109.3
click at [695, 266] on div "發文平台： 合作項目： 【DELSEY】REMPART旅行箱(橘色/軍綠色) 預計合作人數：10 發文方式：圖文、影音、限時動態 合作檔期：2025/2/17…" at bounding box center [592, 225] width 902 height 171
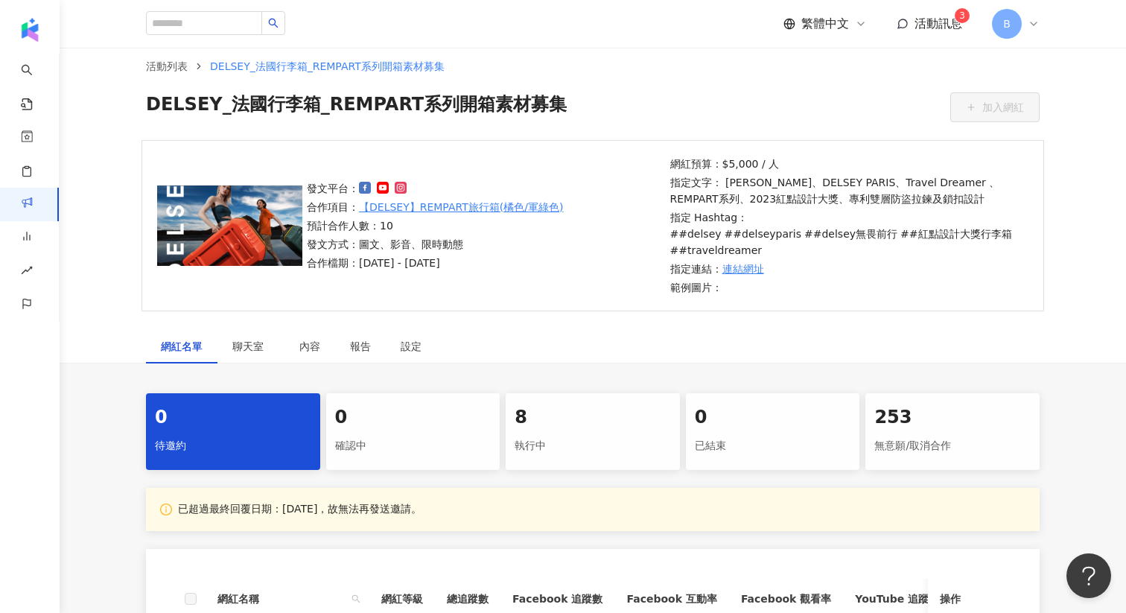
click at [558, 273] on div "發文平台： 合作項目： 【DELSEY】REMPART旅行箱(橘色/軍綠色) 預計合作人數：10 發文方式：圖文、影音、限時動態 合作檔期：2025/2/17…" at bounding box center [592, 225] width 902 height 171
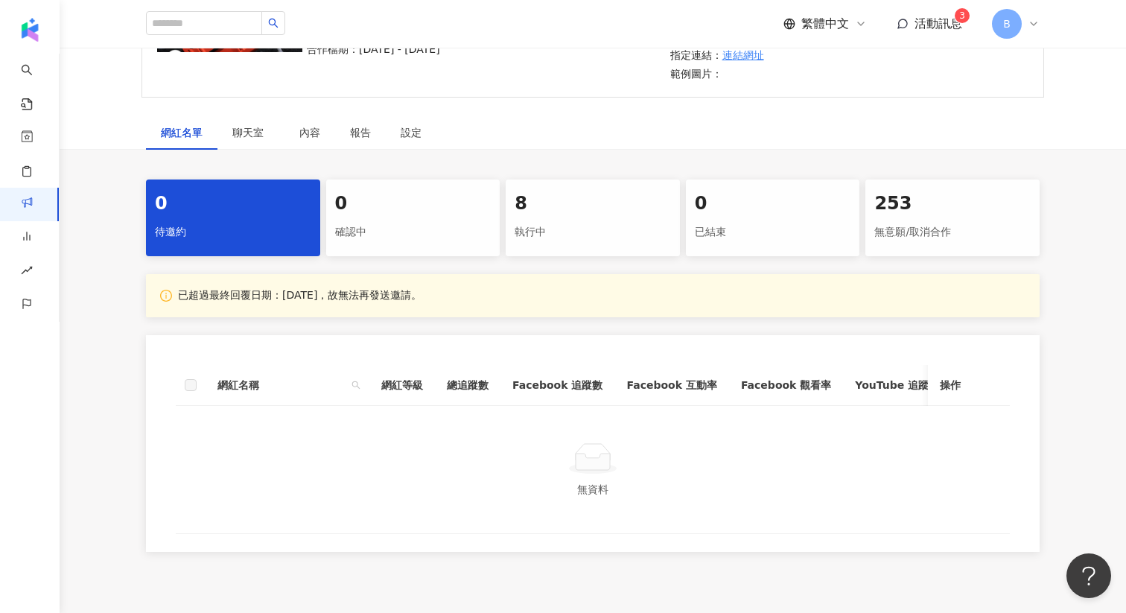
scroll to position [260, 0]
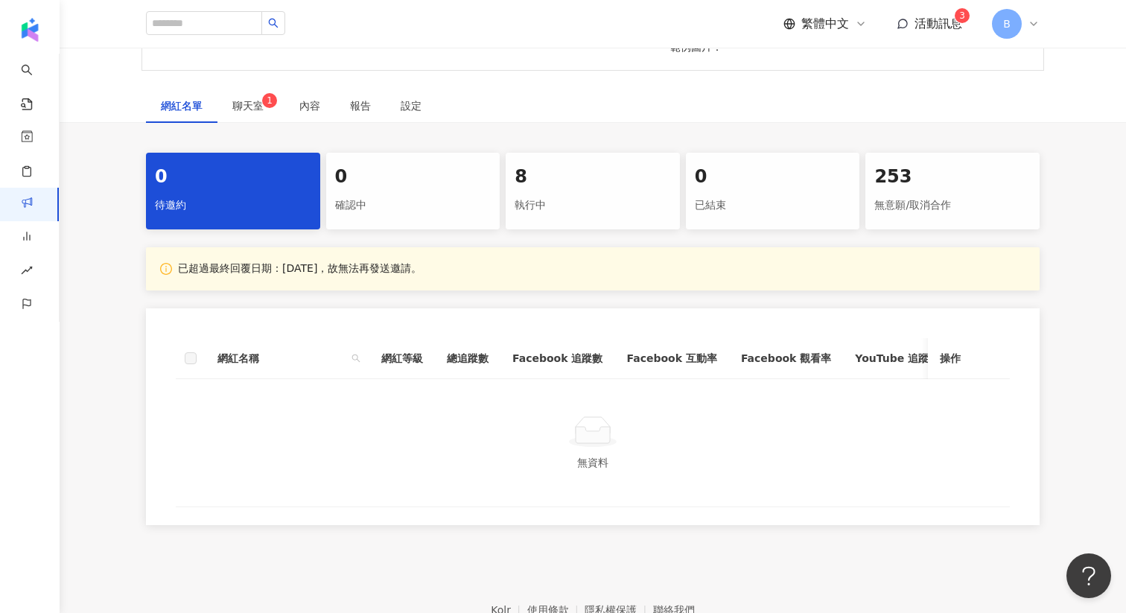
click at [919, 180] on div "253" at bounding box center [952, 177] width 156 height 25
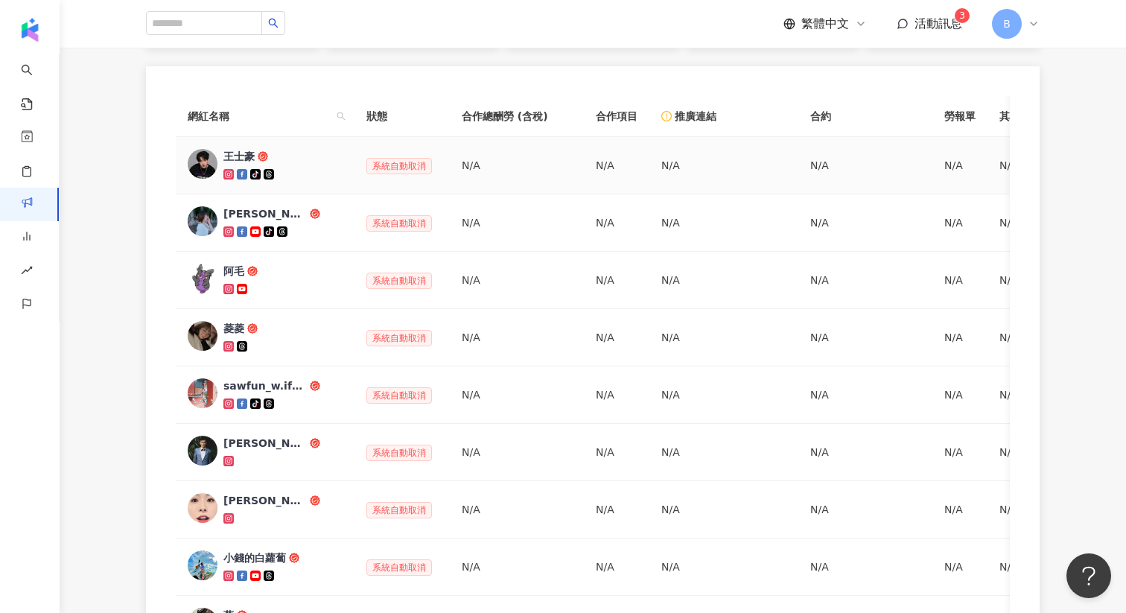
click at [241, 160] on div "王士豪" at bounding box center [238, 156] width 31 height 15
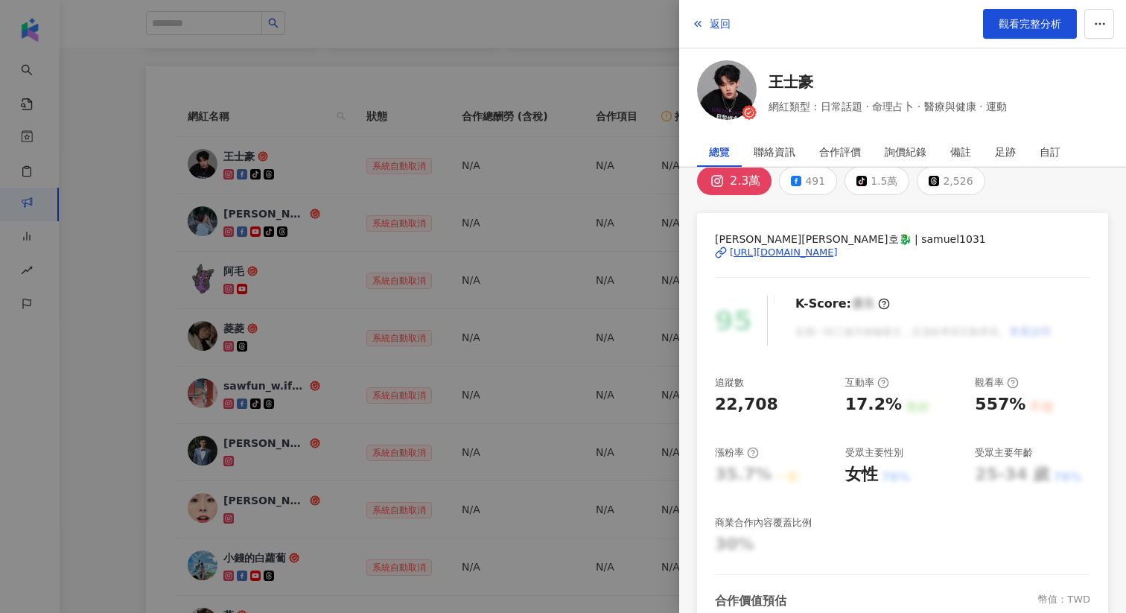
scroll to position [13, 0]
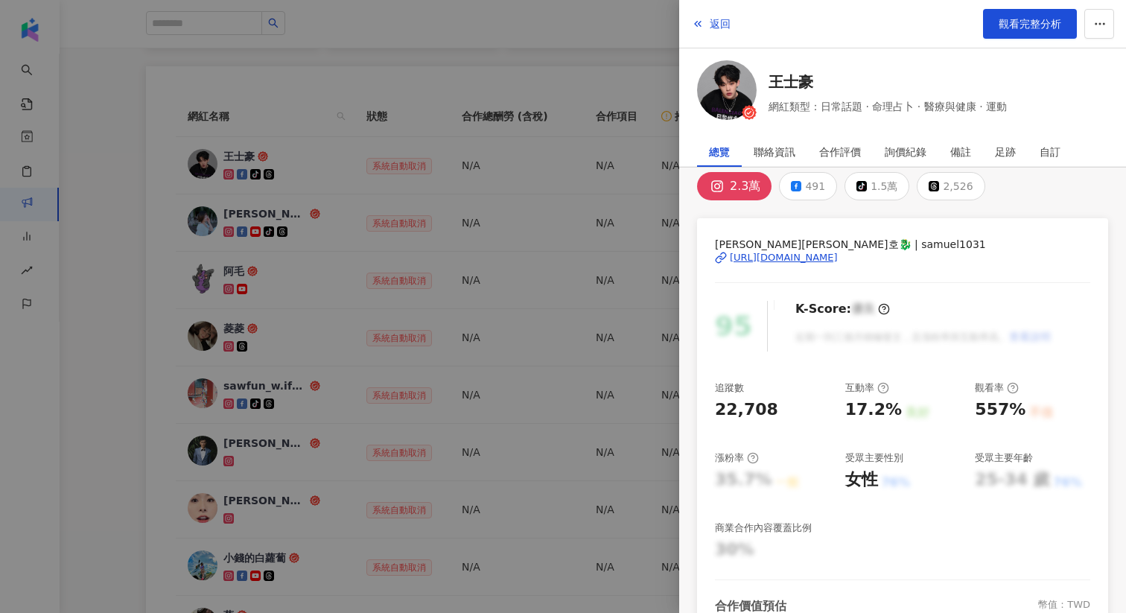
click at [93, 177] on div at bounding box center [563, 306] width 1126 height 613
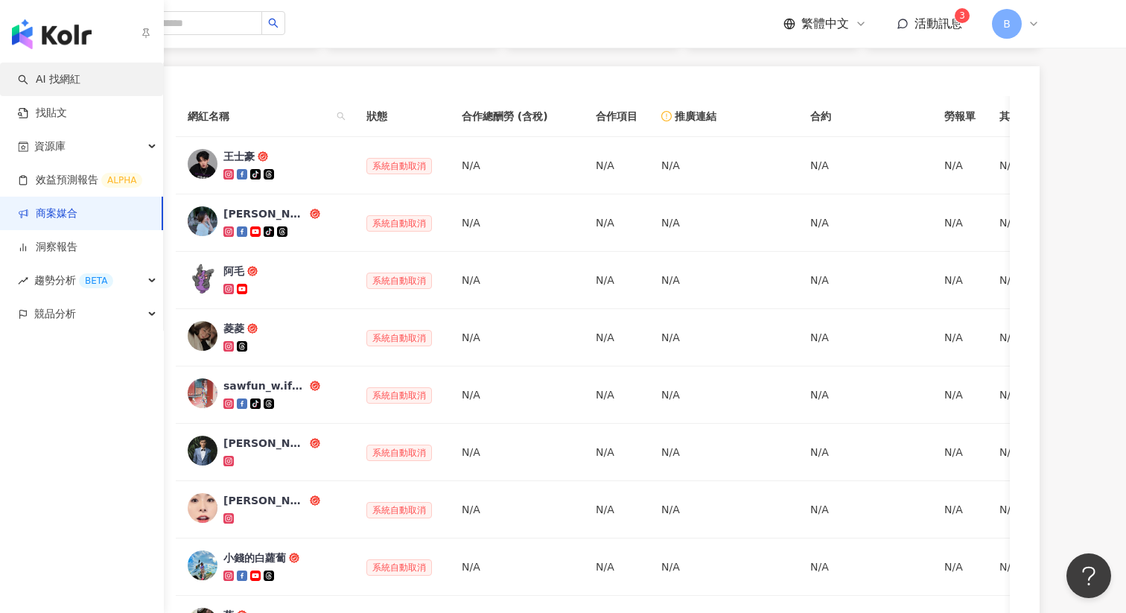
click at [36, 72] on link "AI 找網紅" at bounding box center [49, 79] width 63 height 15
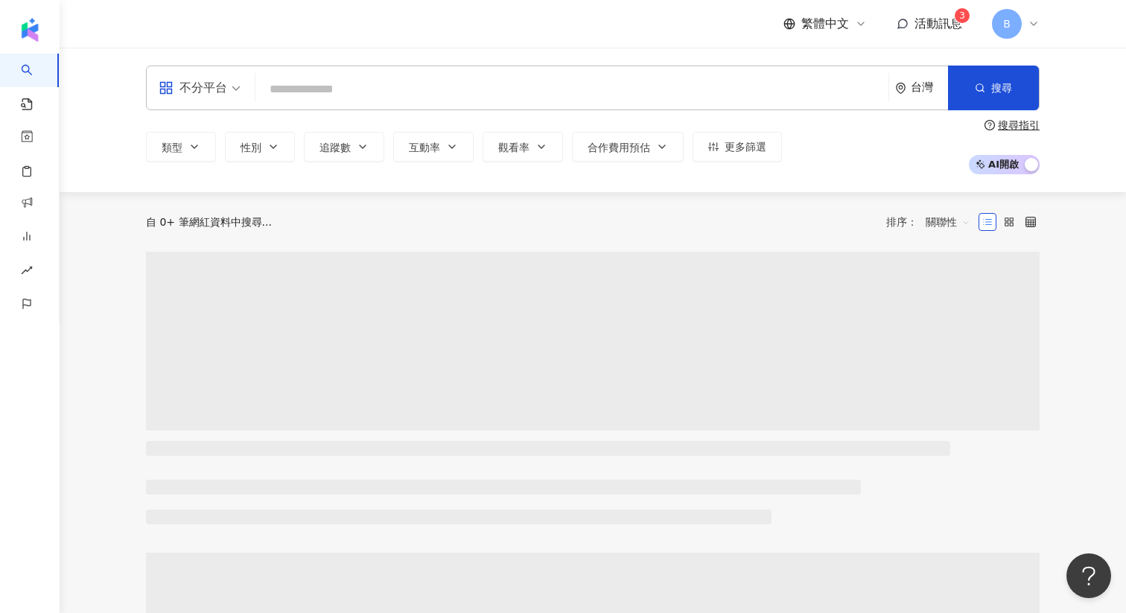
click at [305, 95] on input "search" at bounding box center [571, 89] width 621 height 28
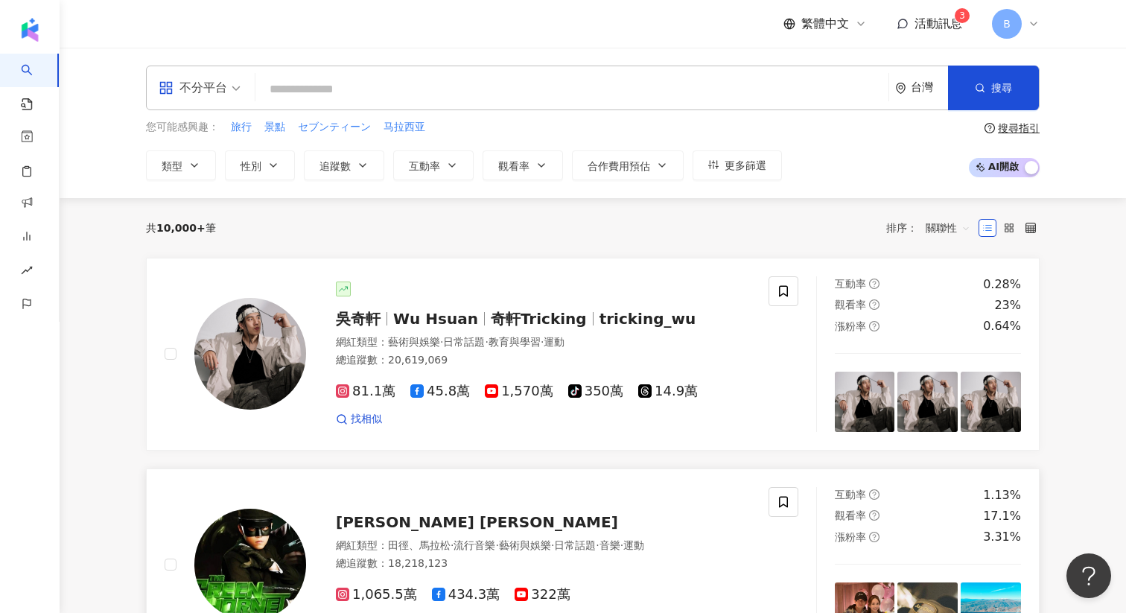
click at [405, 508] on div "Jay Chou 周杰倫 網紅類型 ： 田徑、馬拉松 · 流行音樂 · 藝術與娛樂 · 日常話題 · 音樂 · 運動 總追蹤數 ： 18,218,123 1,…" at bounding box center [528, 565] width 445 height 130
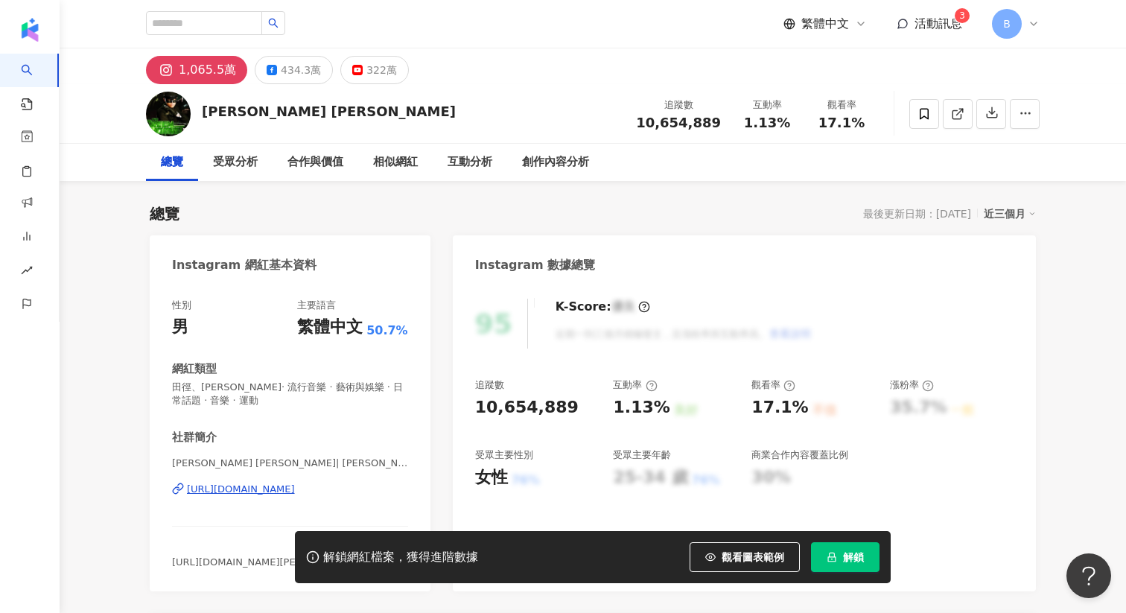
click at [1025, 22] on div "B" at bounding box center [1016, 24] width 48 height 30
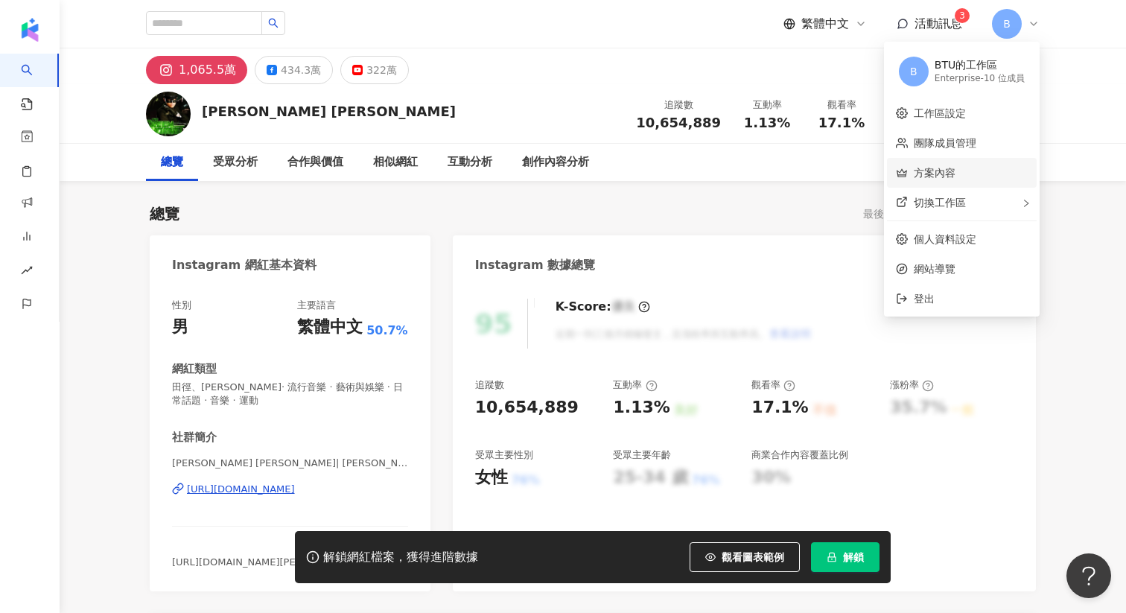
click at [943, 177] on link "方案內容" at bounding box center [935, 173] width 42 height 12
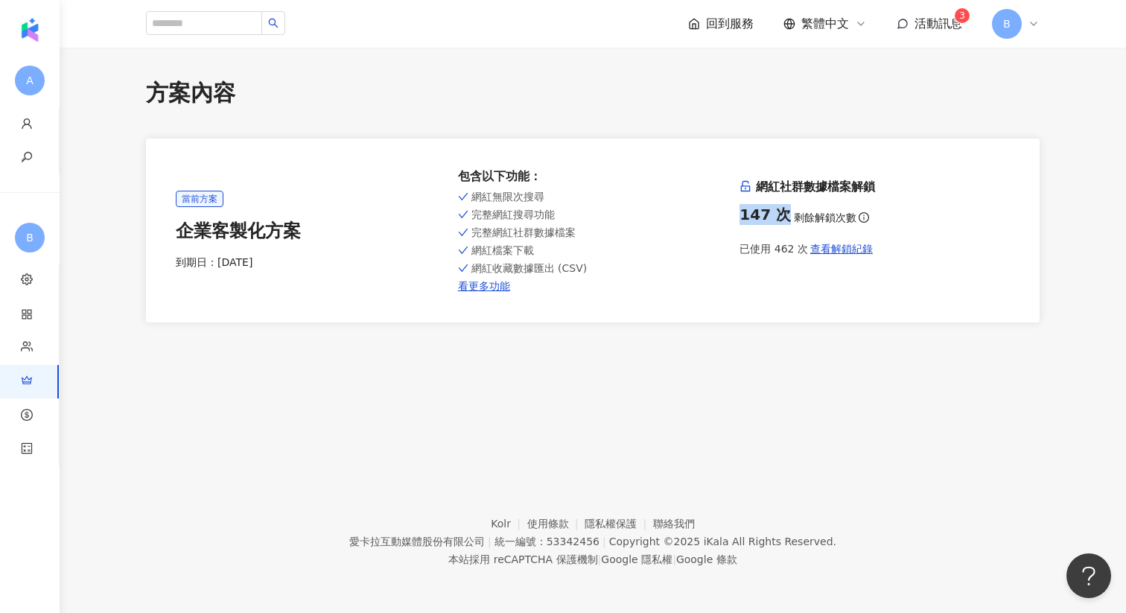
drag, startPoint x: 740, startPoint y: 216, endPoint x: 786, endPoint y: 214, distance: 45.5
click at [786, 214] on div "147 次 剩餘解鎖次數" at bounding box center [874, 214] width 270 height 21
click at [821, 251] on span "查看解鎖紀錄" at bounding box center [841, 249] width 63 height 12
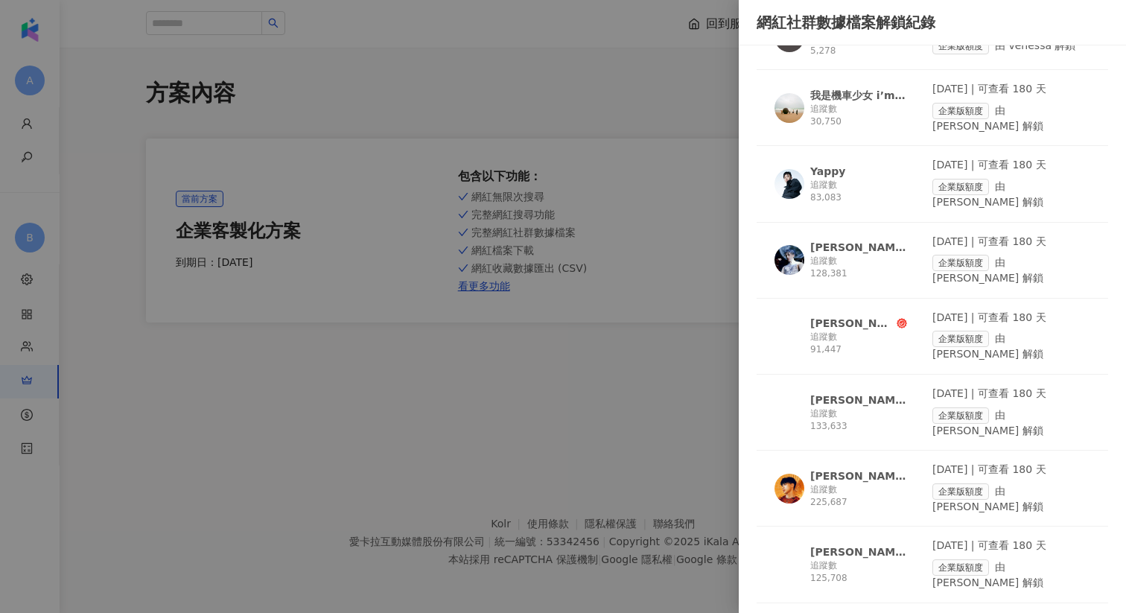
scroll to position [161, 0]
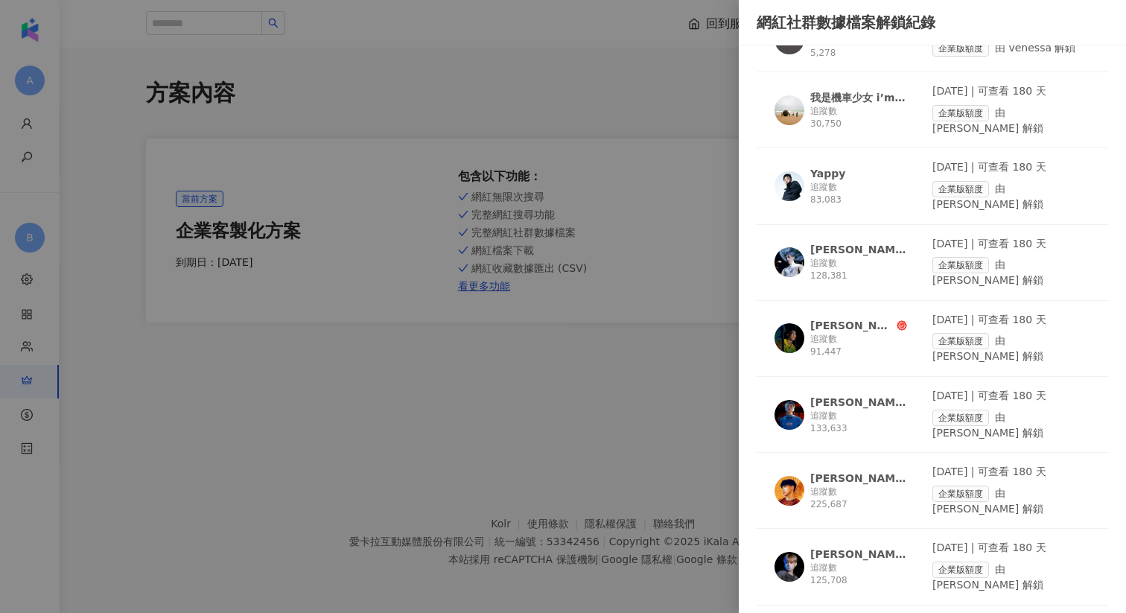
click at [703, 115] on div at bounding box center [563, 306] width 1126 height 613
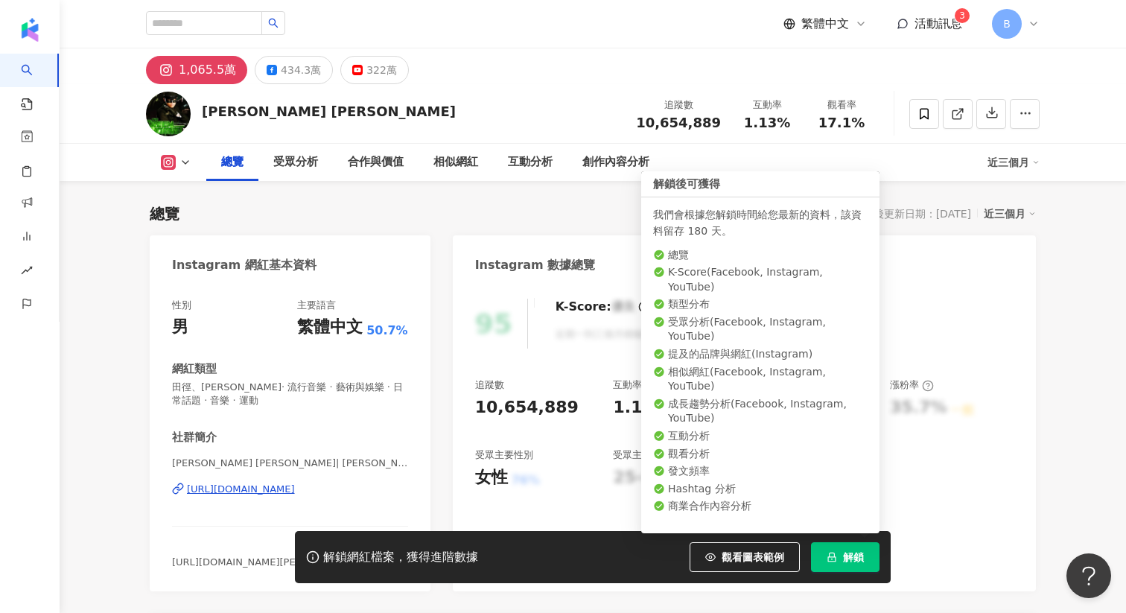
click at [850, 558] on span "解鎖" at bounding box center [853, 557] width 21 height 12
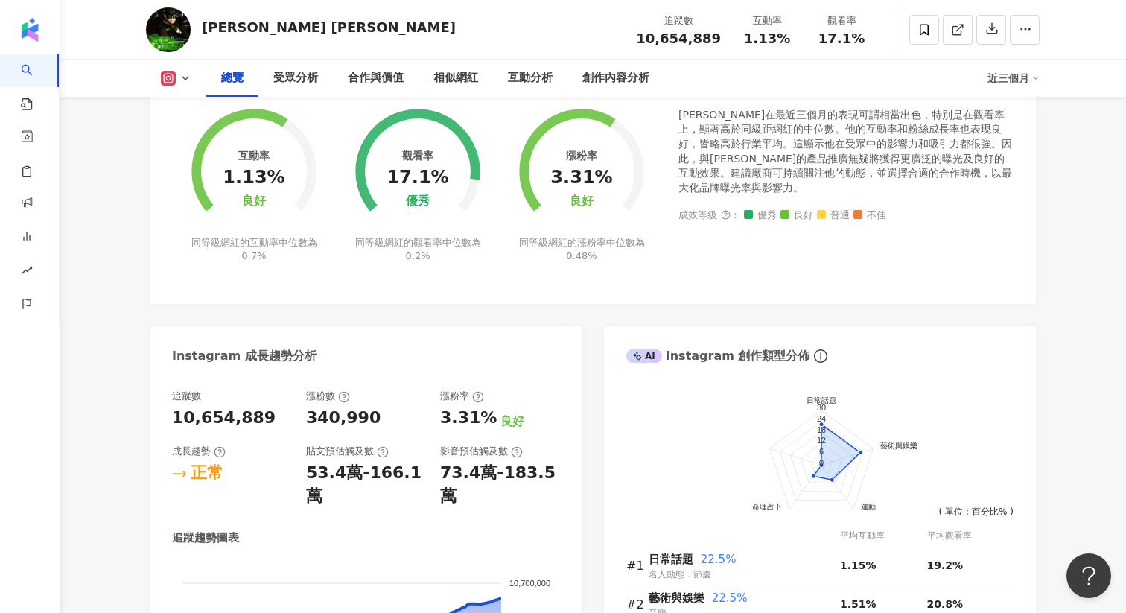
scroll to position [690, 0]
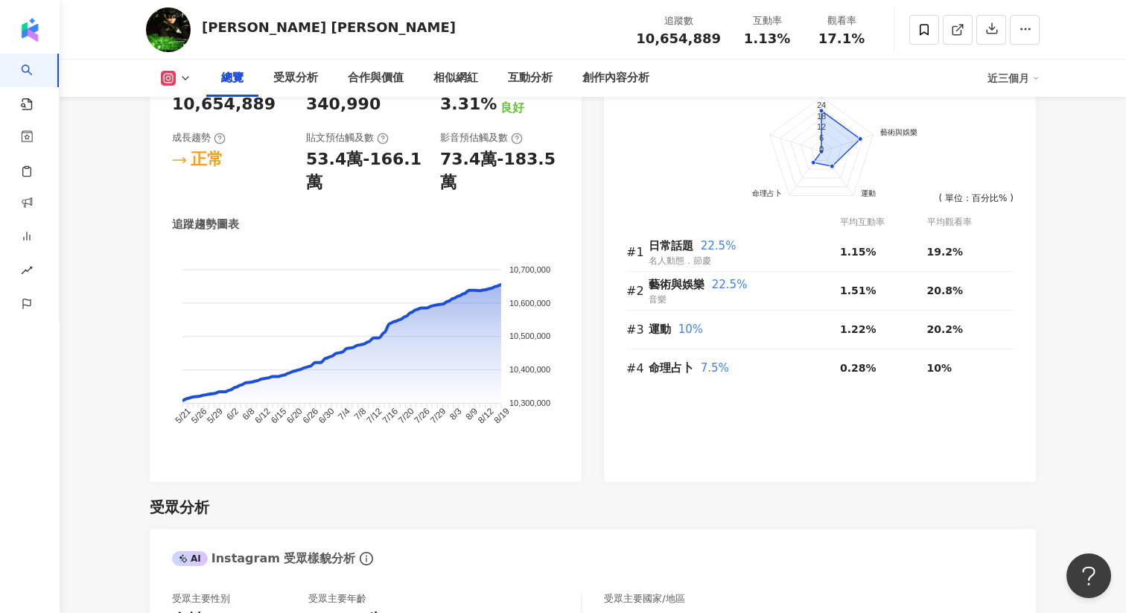
click at [470, 440] on div "追蹤數 10,654,889 漲粉數 340,990 漲粉率 3.31% 良好 成長趨勢 正常 貼文預估觸及數 53.4萬-166.1萬 影音預估觸及數 73…" at bounding box center [366, 271] width 432 height 421
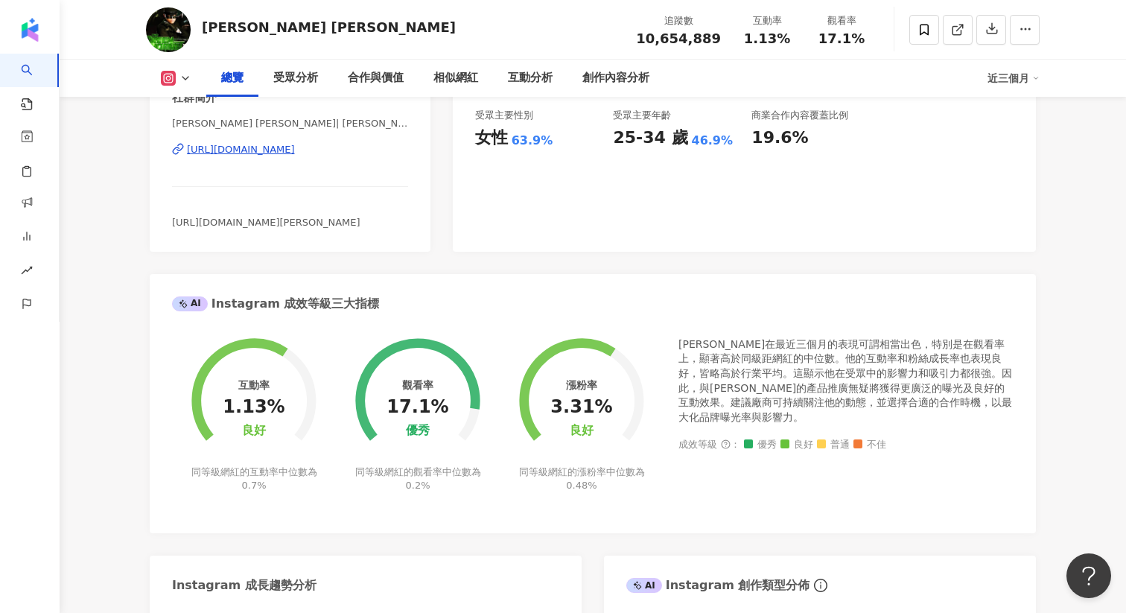
scroll to position [0, 0]
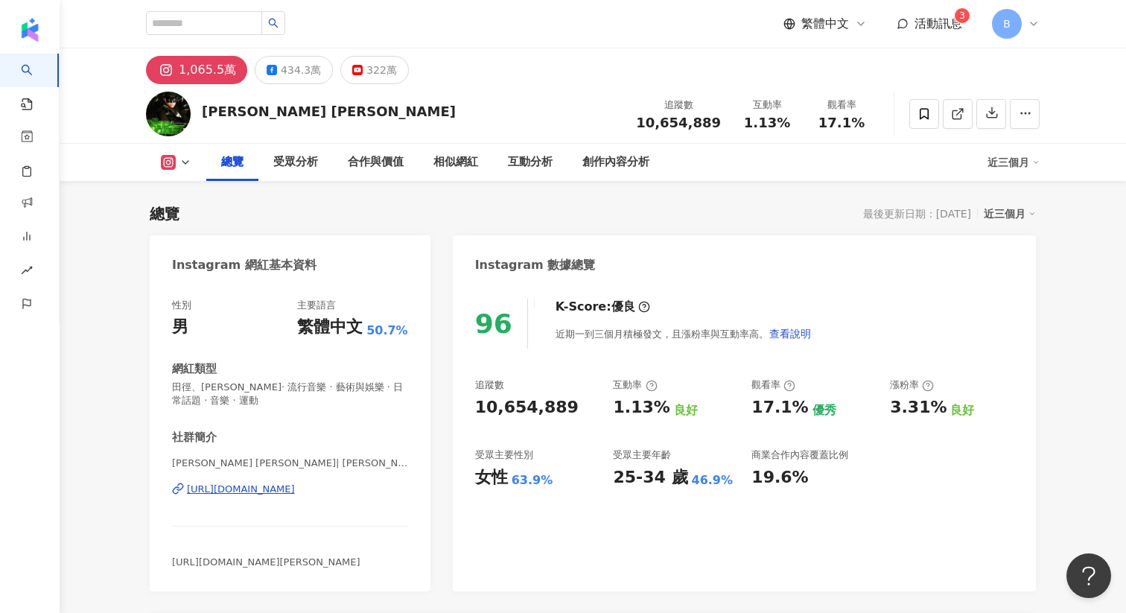
click at [610, 218] on div "總覽 最後更新日期：2025/8/19 近三個月" at bounding box center [593, 213] width 886 height 21
